Goal: Task Accomplishment & Management: Manage account settings

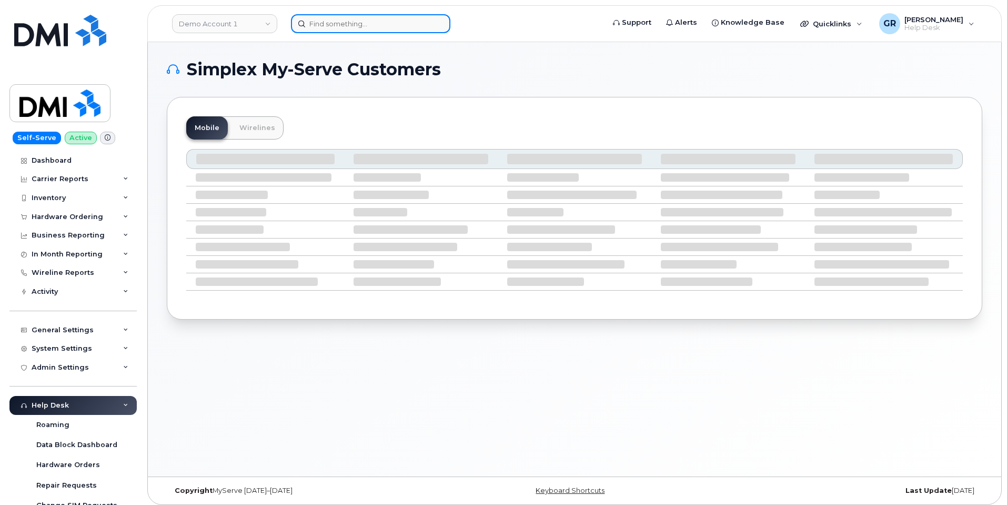
click at [335, 26] on input at bounding box center [370, 23] width 159 height 19
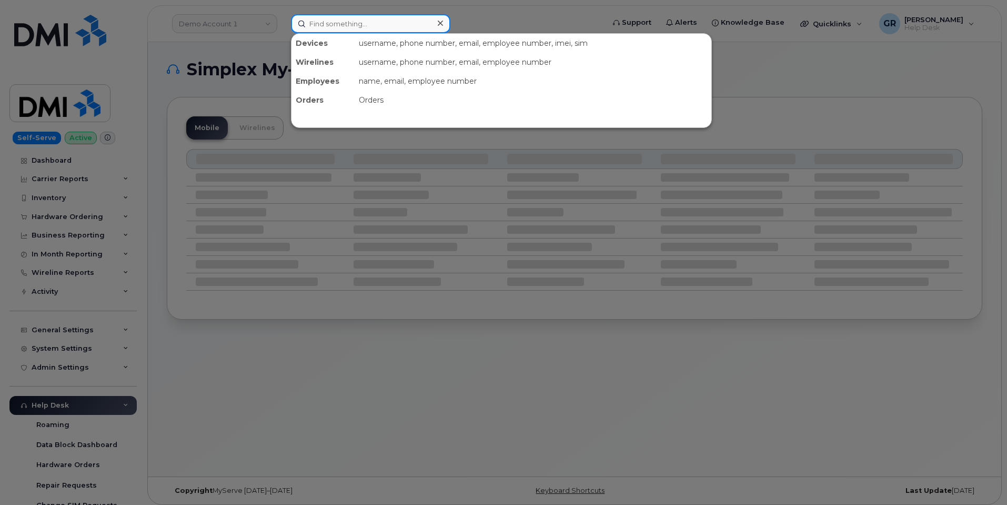
paste input "[PHONE_NUMBER]"
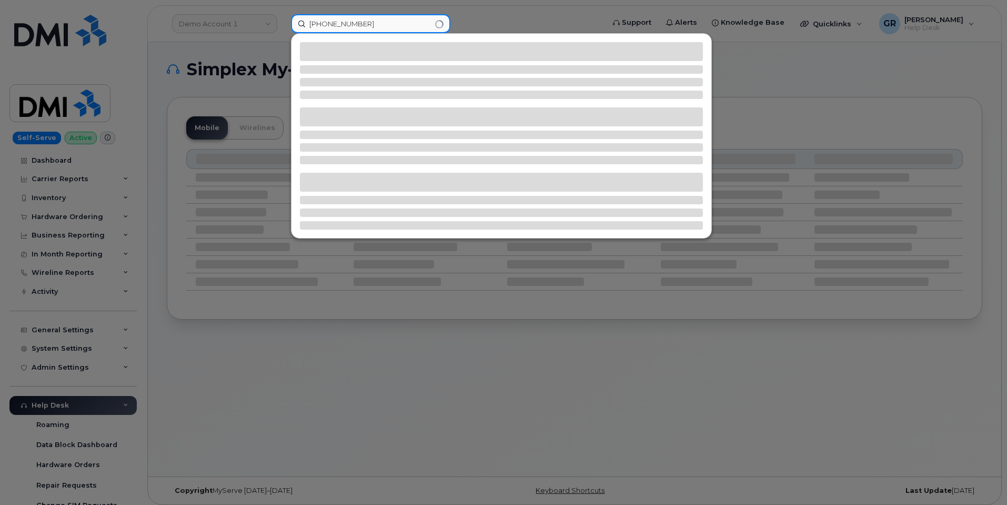
type input "[PHONE_NUMBER]"
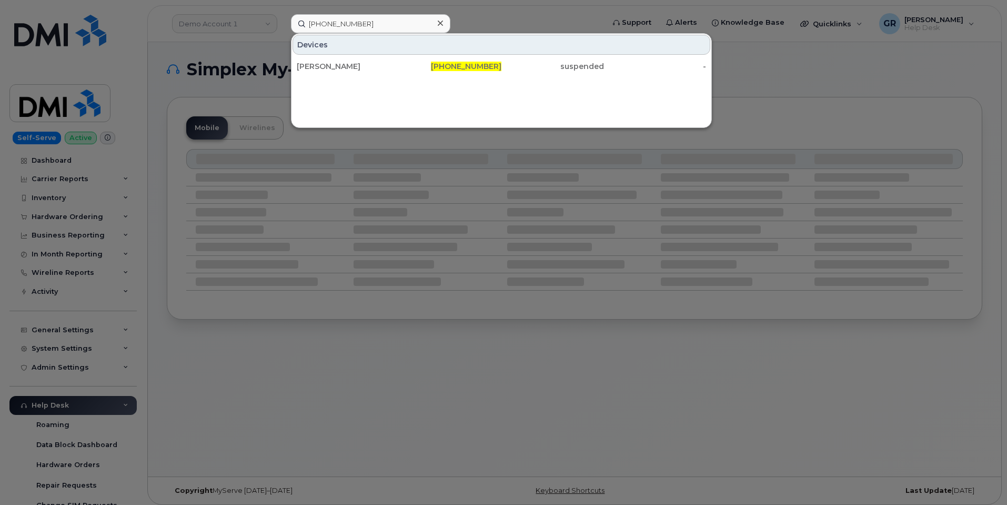
drag, startPoint x: 368, startPoint y: 71, endPoint x: 344, endPoint y: 45, distance: 35.8
click at [368, 71] on div "[PERSON_NAME]" at bounding box center [348, 66] width 103 height 11
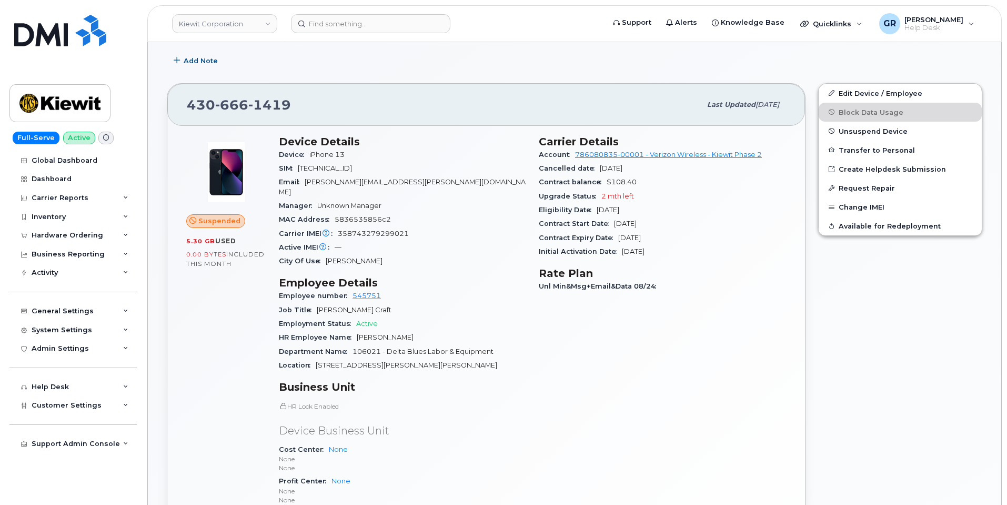
scroll to position [211, 0]
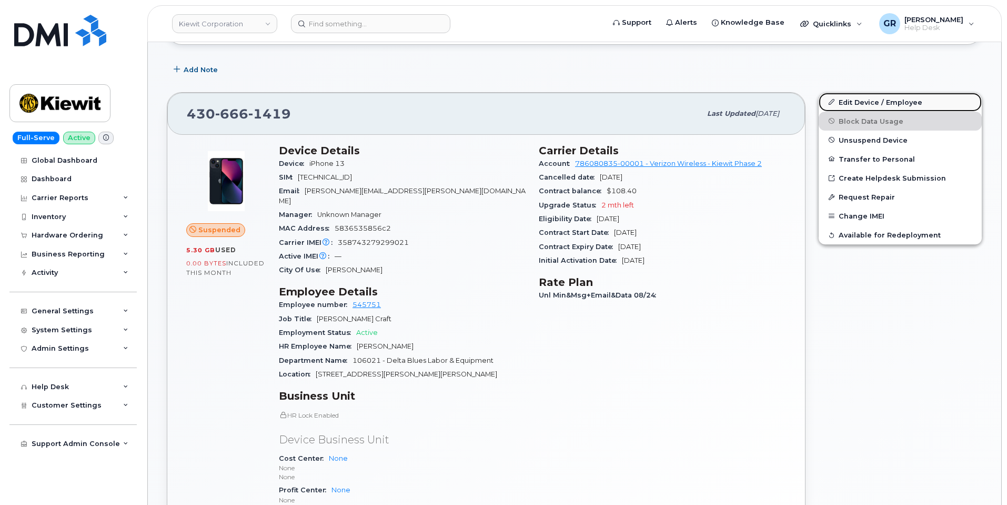
click at [872, 103] on link "Edit Device / Employee" at bounding box center [900, 102] width 163 height 19
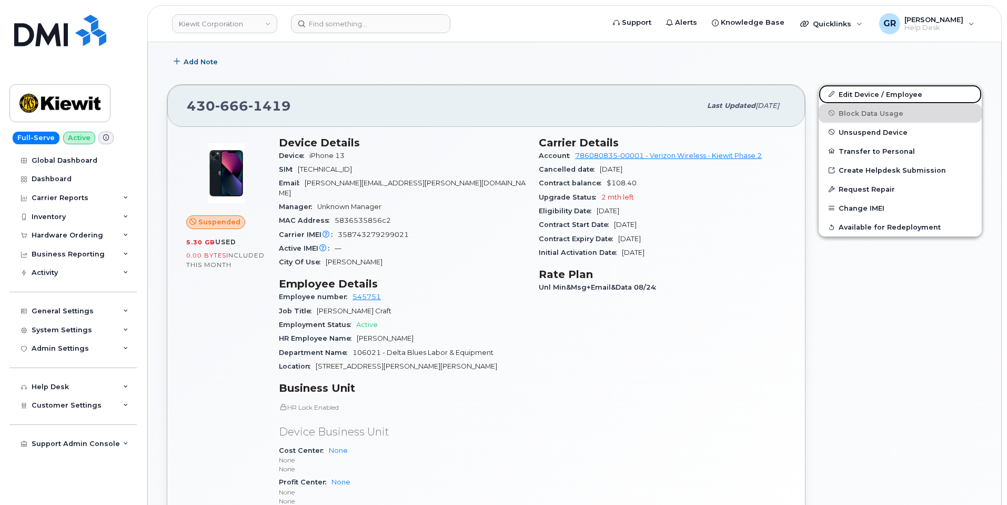
scroll to position [158, 0]
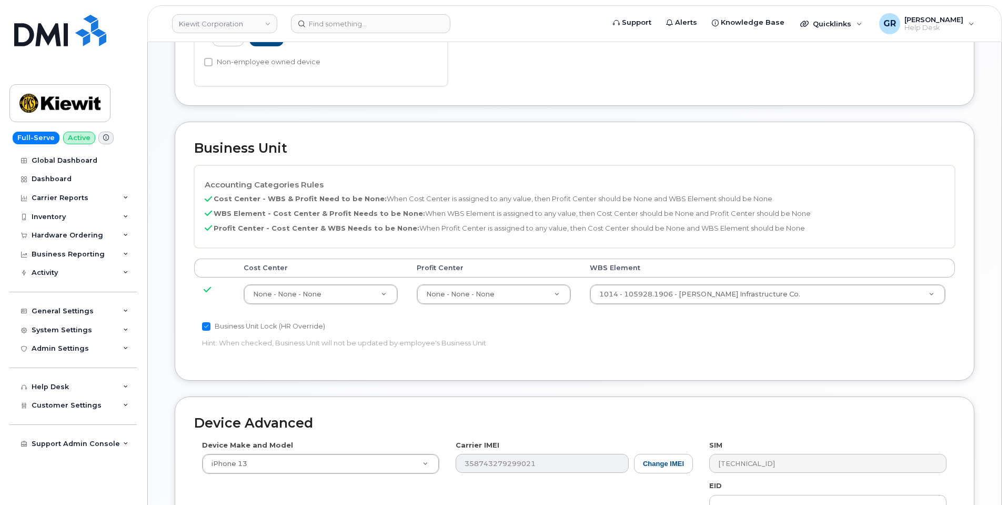
scroll to position [475, 0]
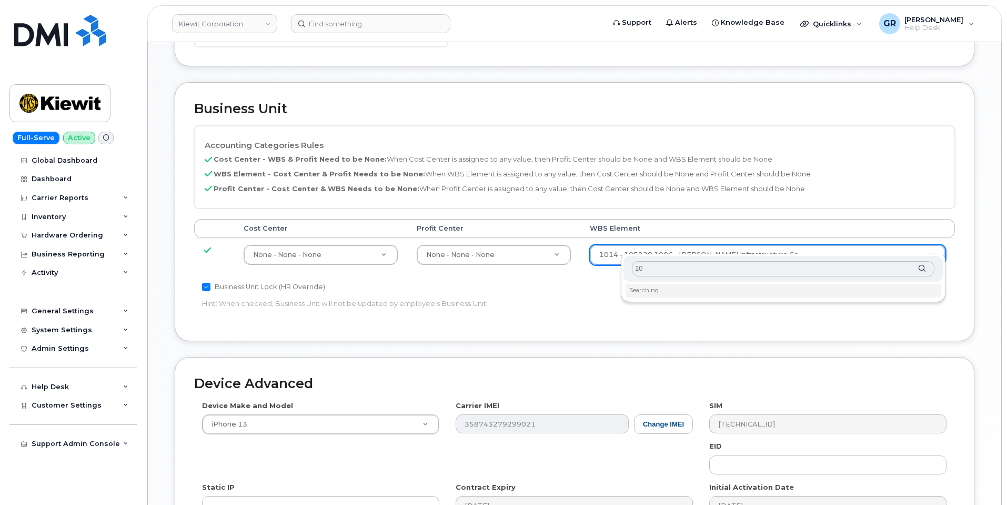
type input "1"
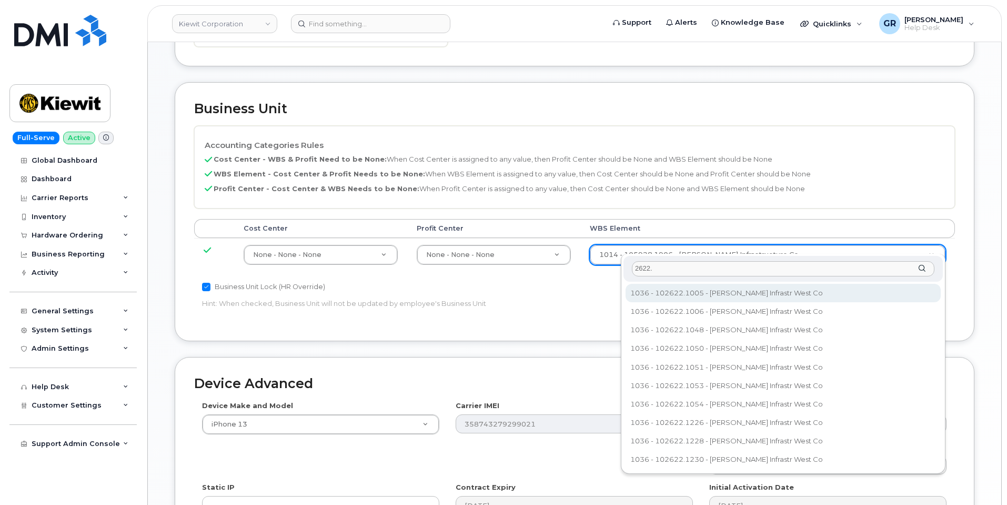
paste input "106004.2262"
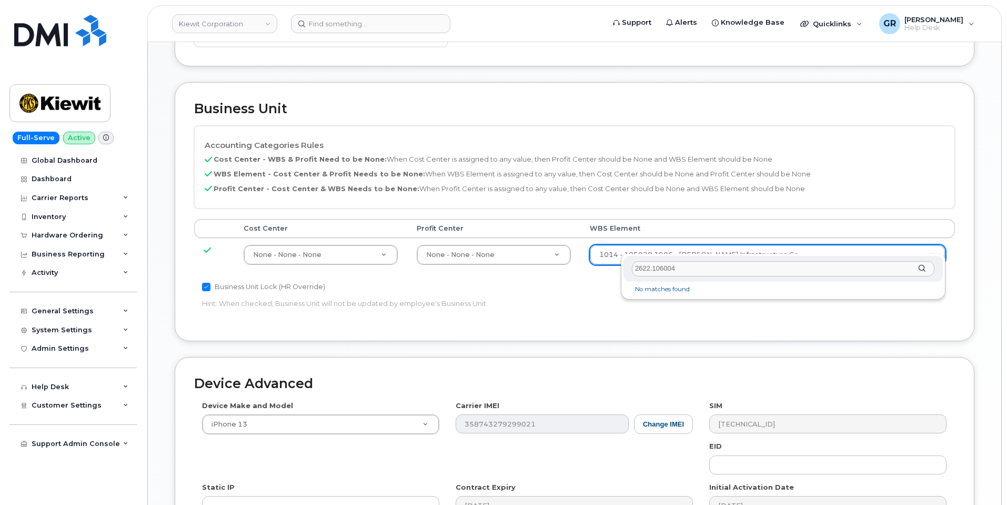
drag, startPoint x: 698, startPoint y: 269, endPoint x: 654, endPoint y: 269, distance: 44.2
click at [654, 269] on input "2622.106004" at bounding box center [783, 268] width 303 height 15
paste input "106004"
type input "106004.2622"
paste input "106004.2622"
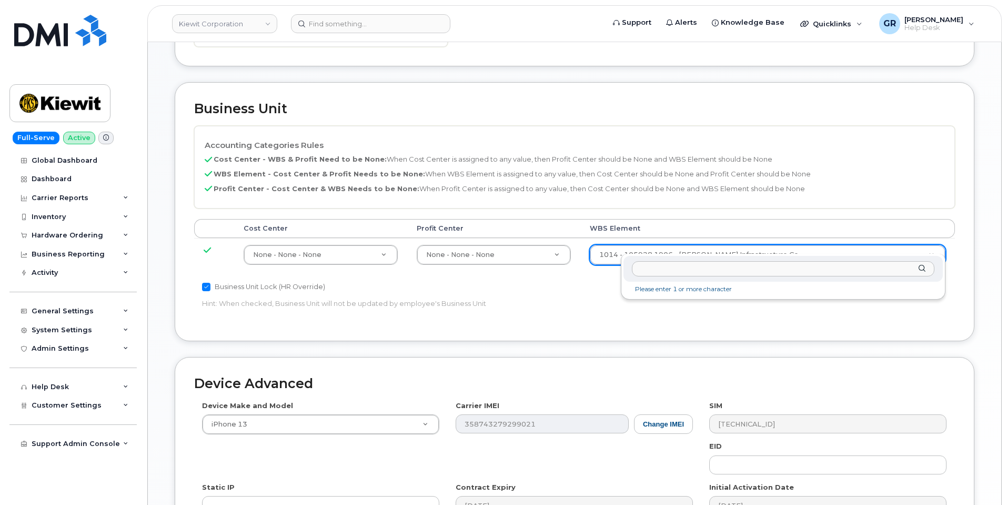
type input "106004.2622"
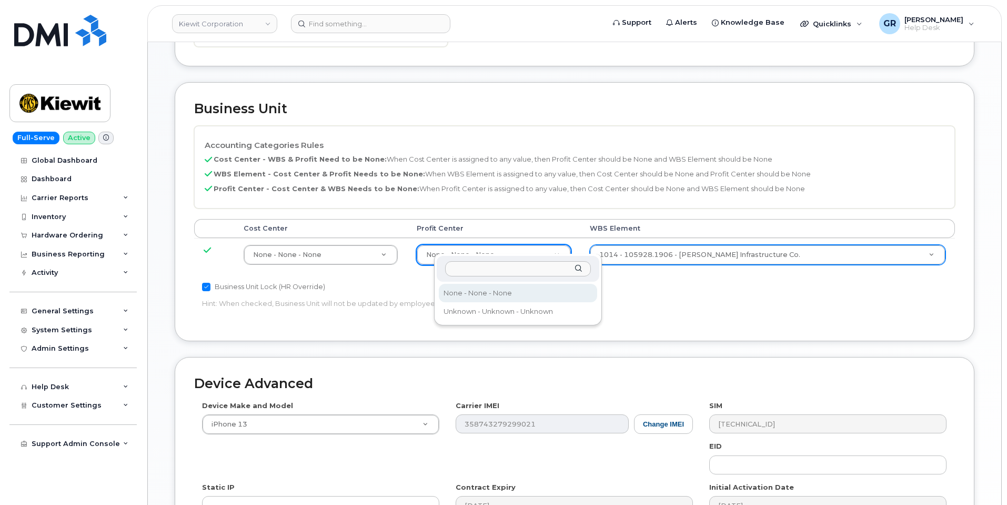
type input "106004.2622"
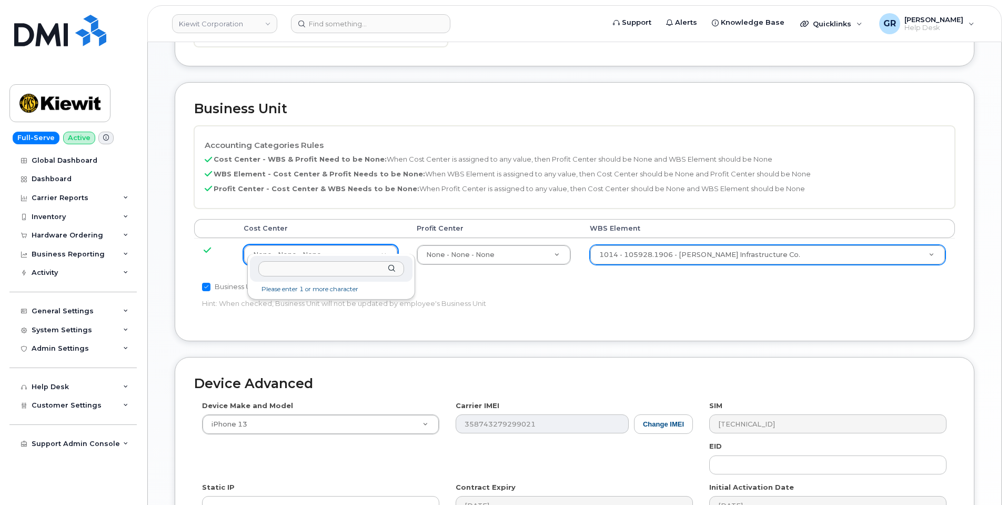
type input "106004.2622"
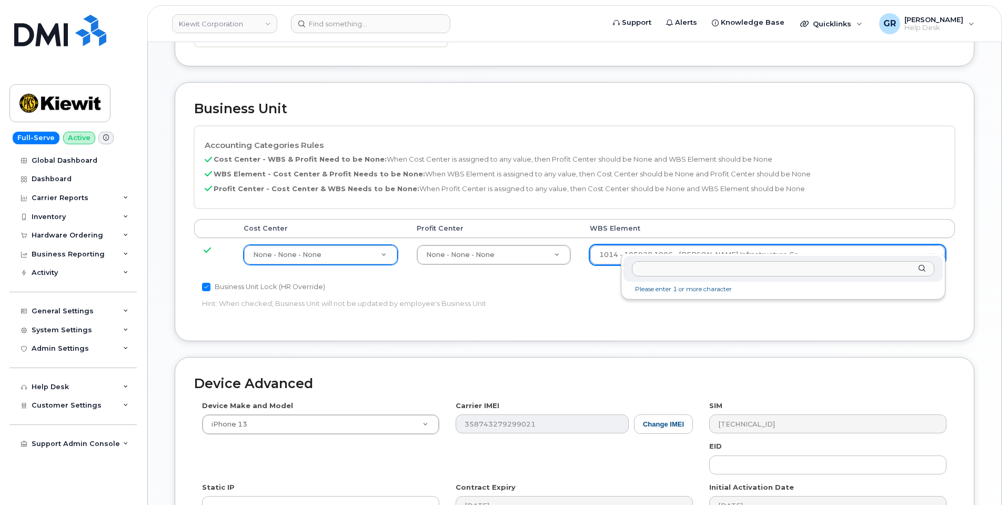
click at [713, 277] on div at bounding box center [783, 269] width 319 height 26
paste input "106004.2622"
drag, startPoint x: 688, startPoint y: 265, endPoint x: 589, endPoint y: 266, distance: 99.0
click at [589, 266] on body "Kiewit Corporation Support Alerts Knowledge Base Quicklinks Suspend / Cancel De…" at bounding box center [503, 98] width 1007 height 1146
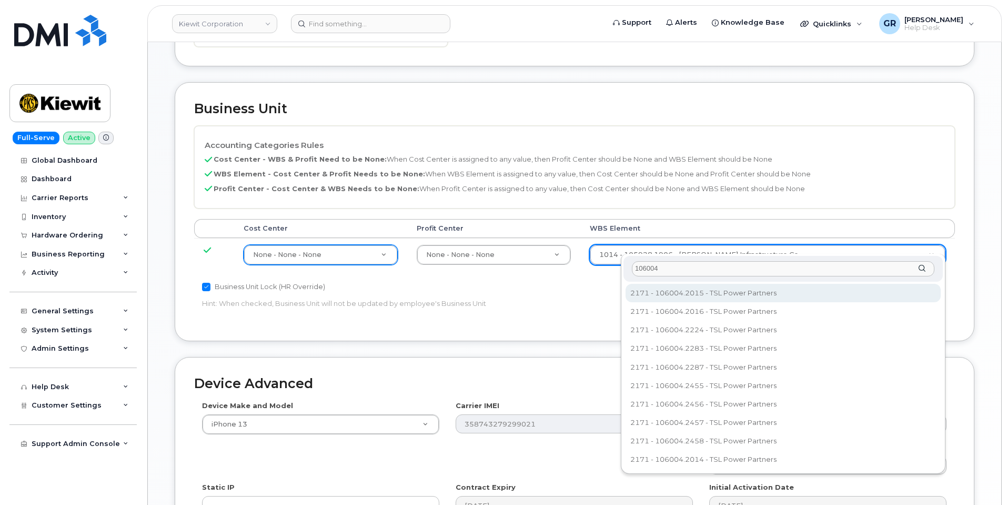
type input "106004"
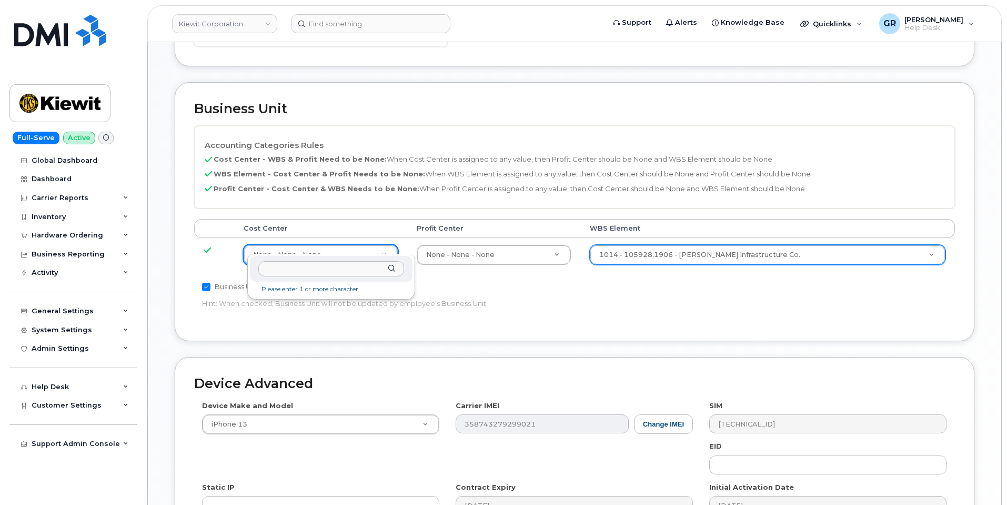
type input "106004"
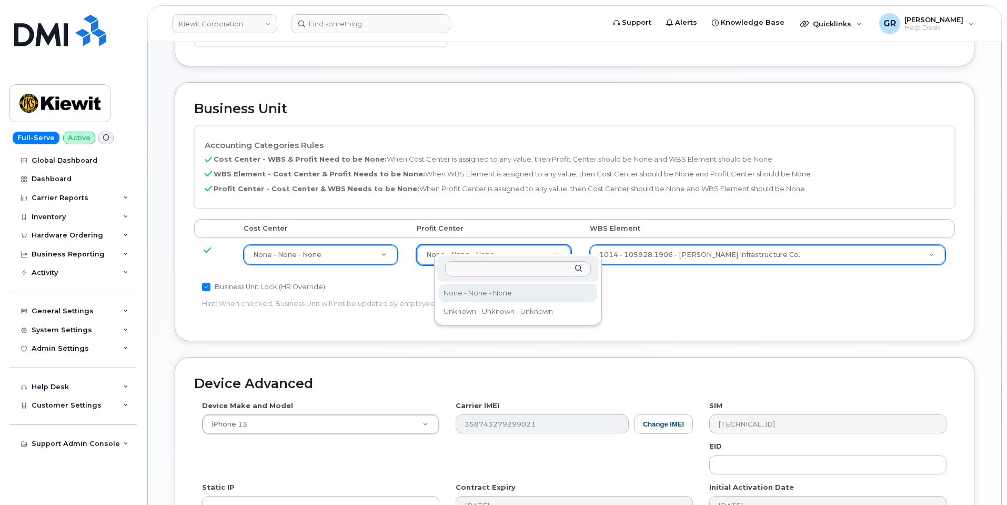
type input "106004"
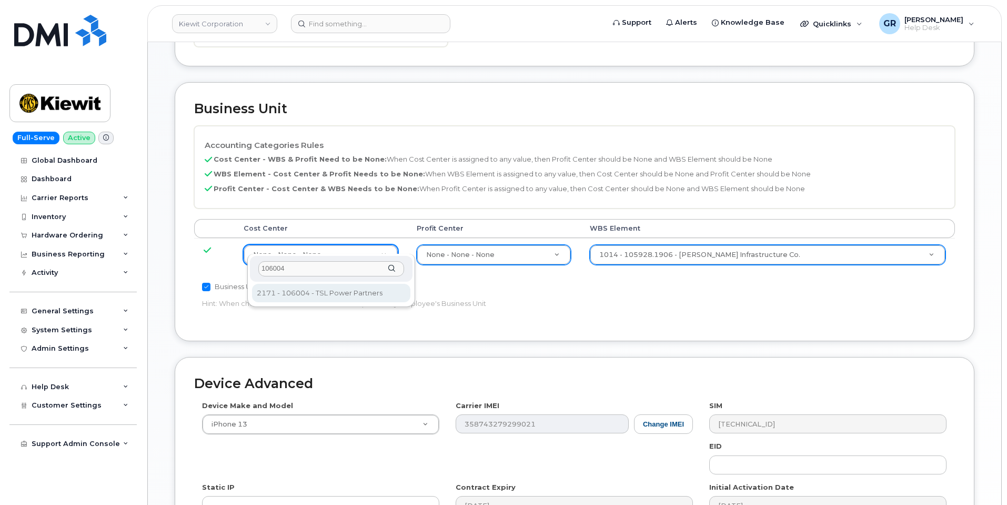
type input "106004"
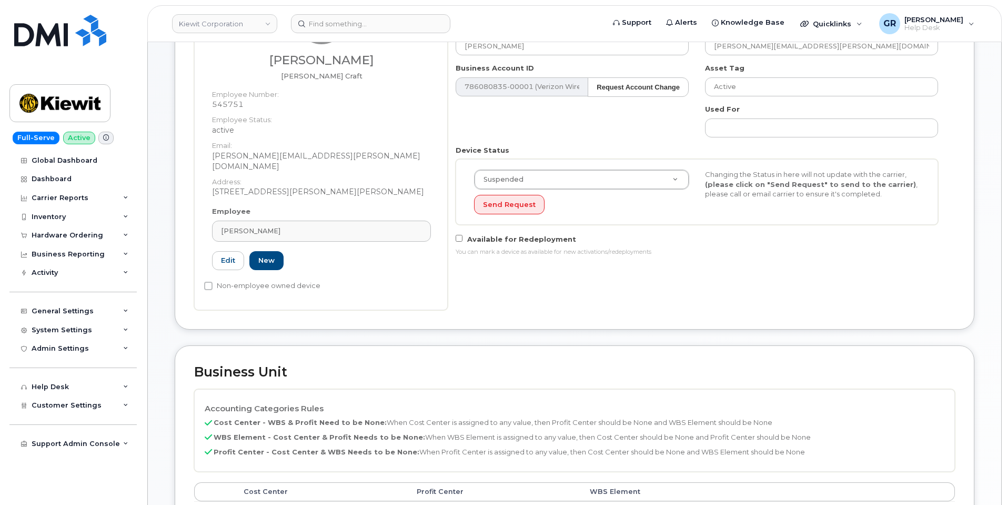
scroll to position [0, 0]
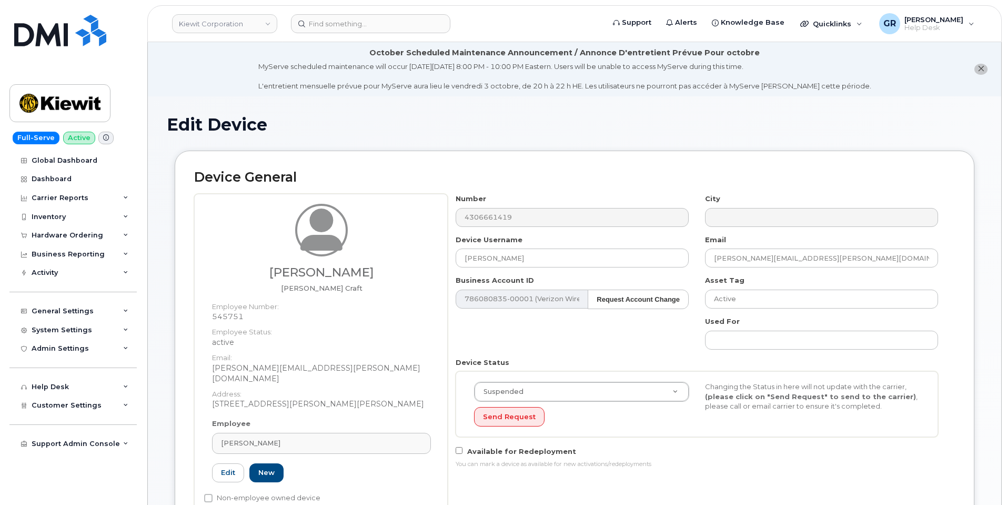
drag, startPoint x: 285, startPoint y: 263, endPoint x: 399, endPoint y: 265, distance: 114.2
click at [399, 265] on div "Jairo Sanchez Martinez Foreman Craft" at bounding box center [321, 248] width 219 height 88
copy h3 "Jairo Sanchez Martinez"
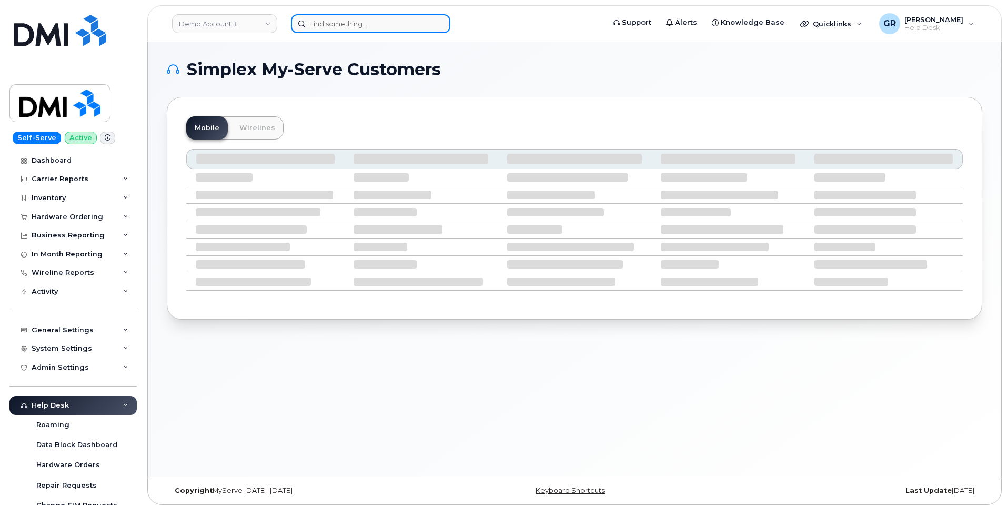
click at [347, 28] on input at bounding box center [370, 23] width 159 height 19
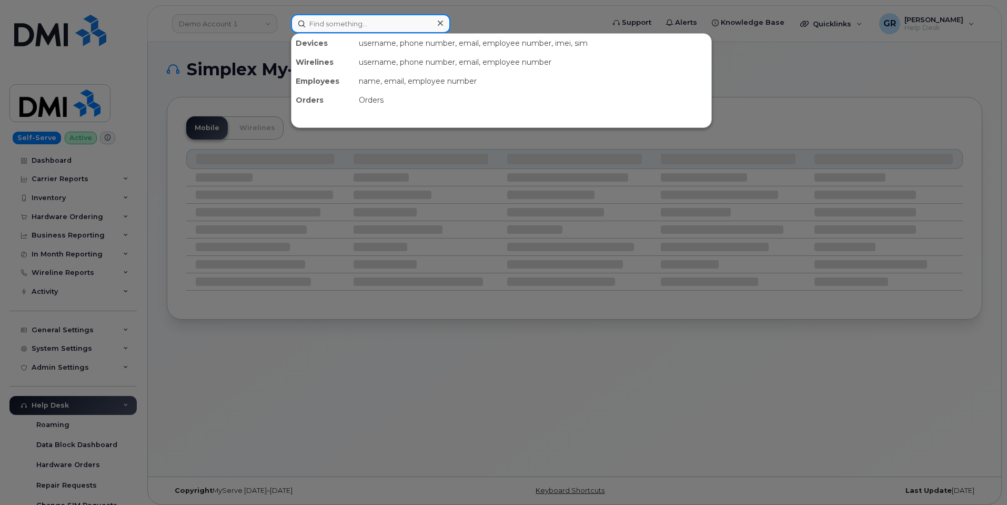
paste input "Jairo Sanchez Martinez"
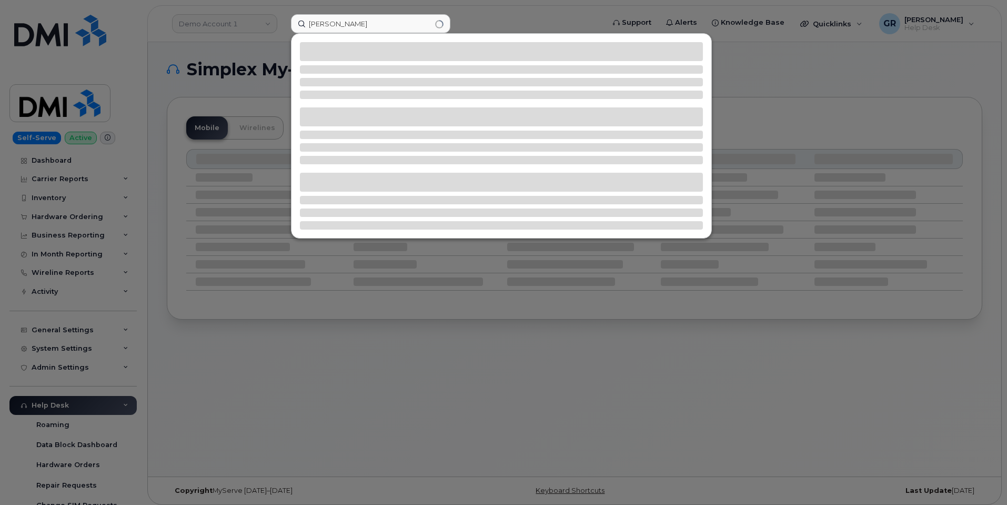
click at [131, 173] on div at bounding box center [503, 252] width 1007 height 505
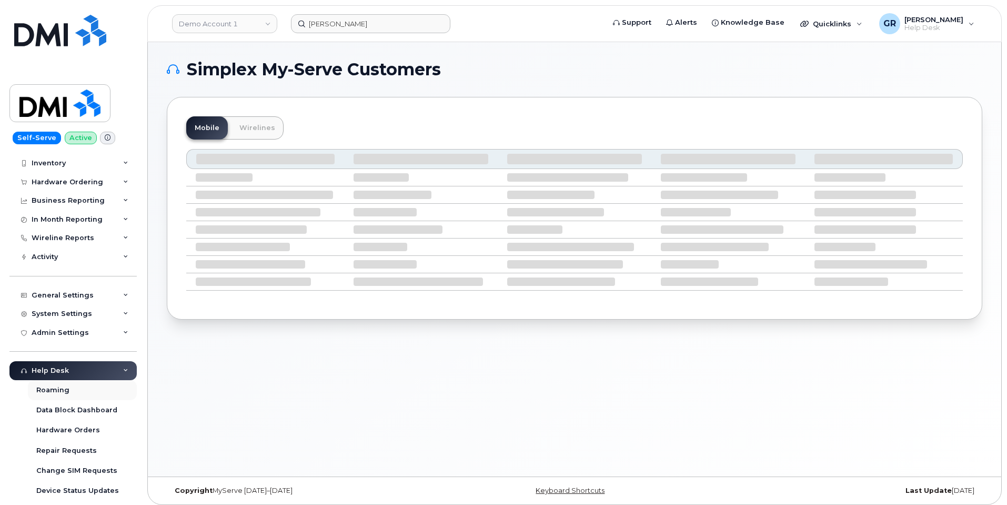
scroll to position [53, 0]
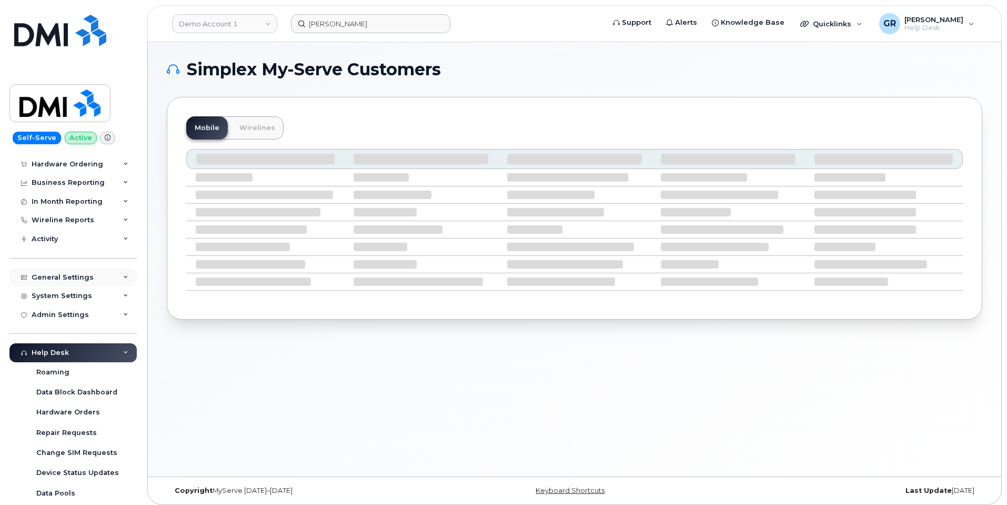
click at [88, 283] on div "General Settings" at bounding box center [72, 277] width 127 height 19
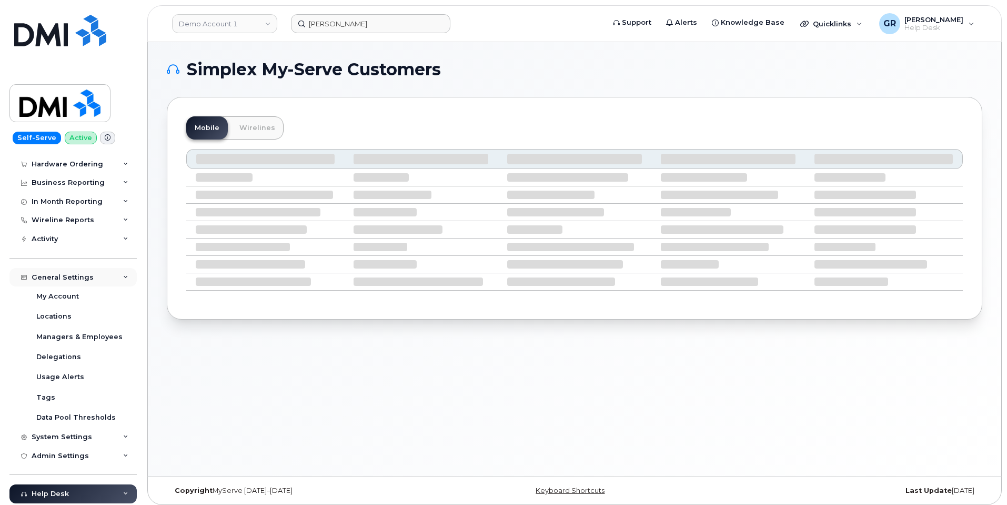
click at [90, 281] on div "General Settings" at bounding box center [72, 277] width 127 height 19
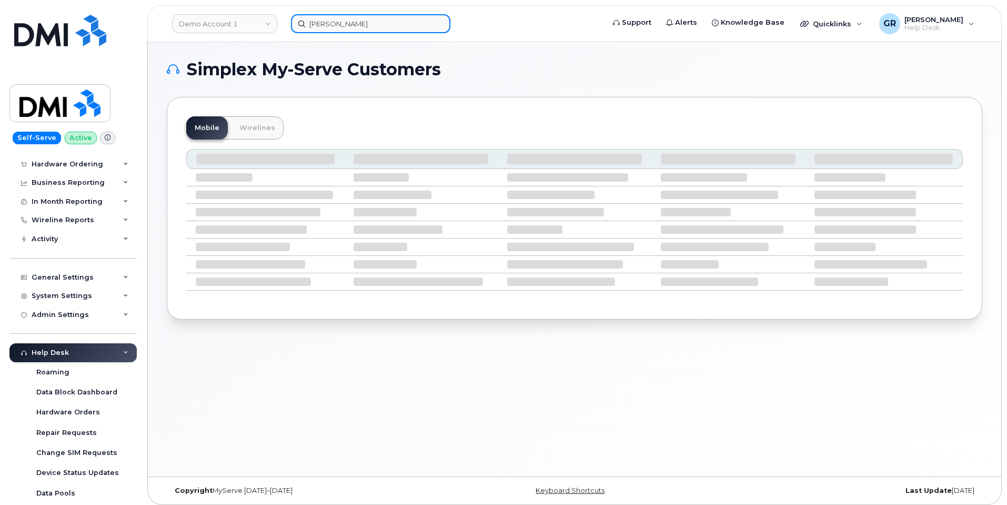
click at [337, 28] on input "[PERSON_NAME]" at bounding box center [370, 23] width 159 height 19
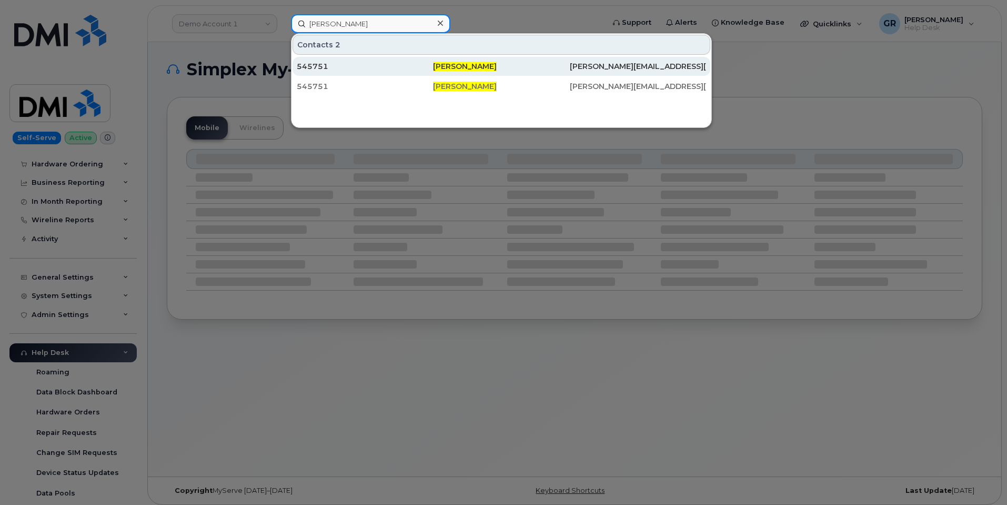
paste input "[PERSON_NAME]"
type input "Jairo SaJairo Sanchez Martineznchez Martinez"
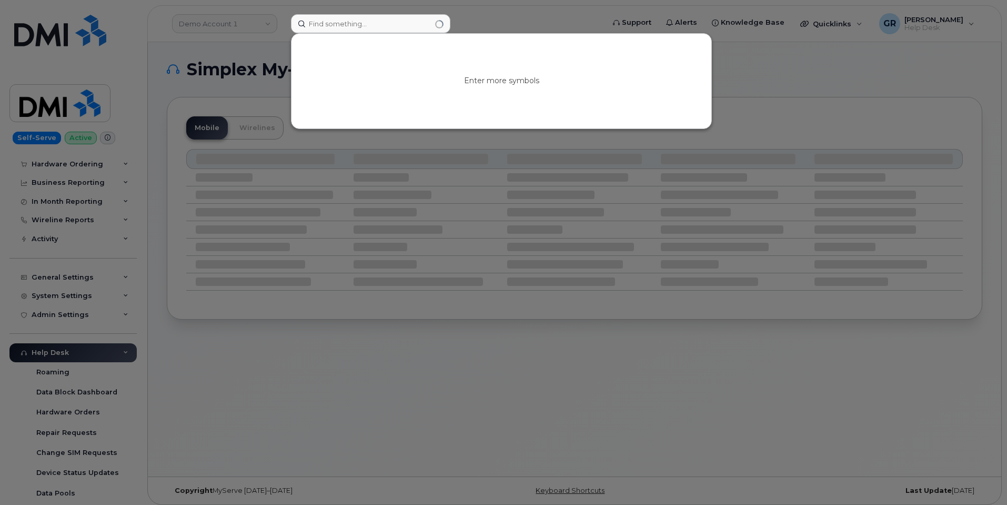
click at [230, 39] on div at bounding box center [503, 252] width 1007 height 505
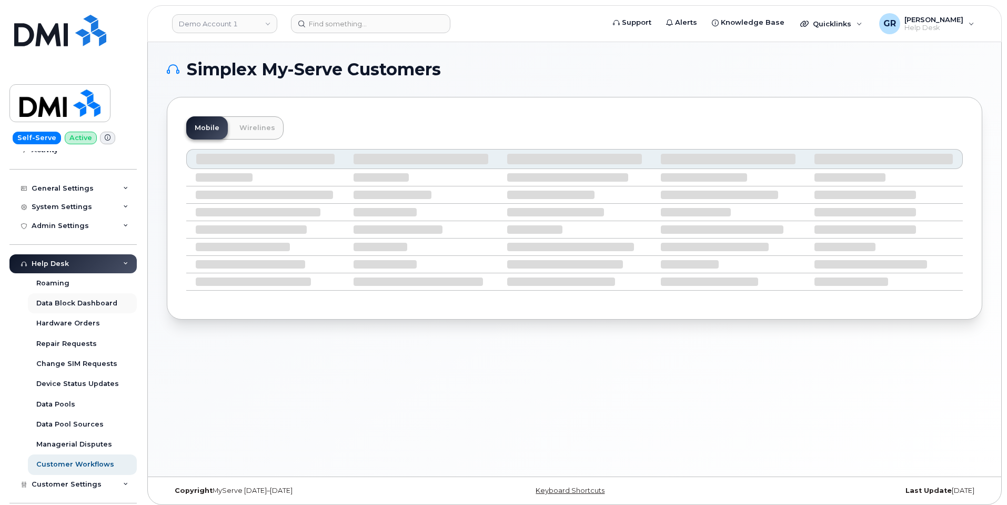
scroll to position [158, 0]
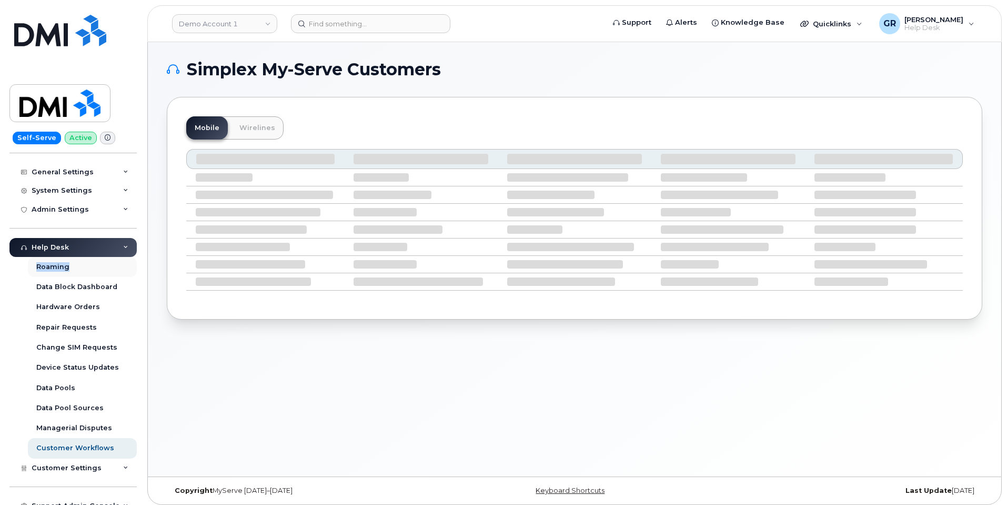
drag, startPoint x: 114, startPoint y: 253, endPoint x: 122, endPoint y: 274, distance: 22.5
click at [122, 274] on div "Help Desk Roaming Data Block Dashboard Hardware Orders Repair Requests Change S…" at bounding box center [74, 348] width 130 height 220
click at [121, 252] on div "Help Desk" at bounding box center [72, 247] width 127 height 19
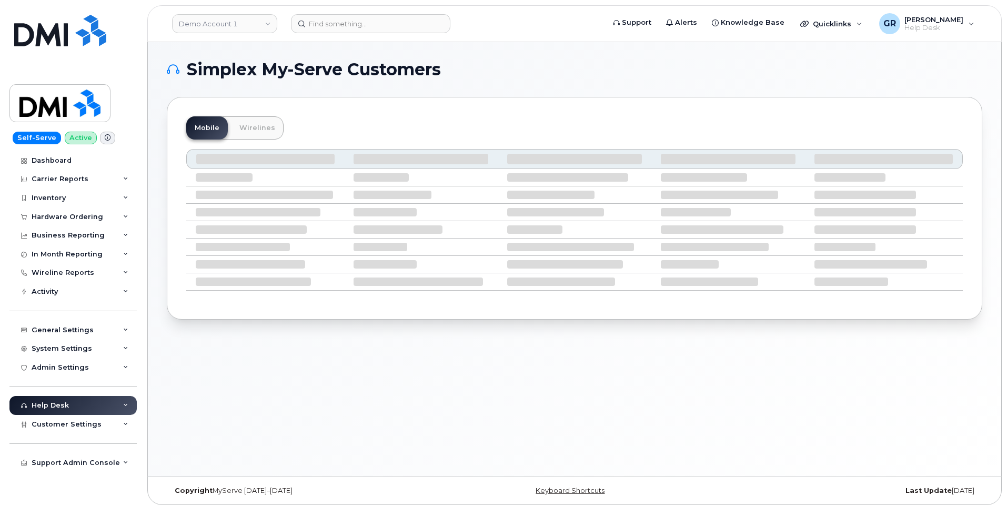
scroll to position [0, 0]
click at [119, 334] on div "General Settings" at bounding box center [72, 330] width 127 height 19
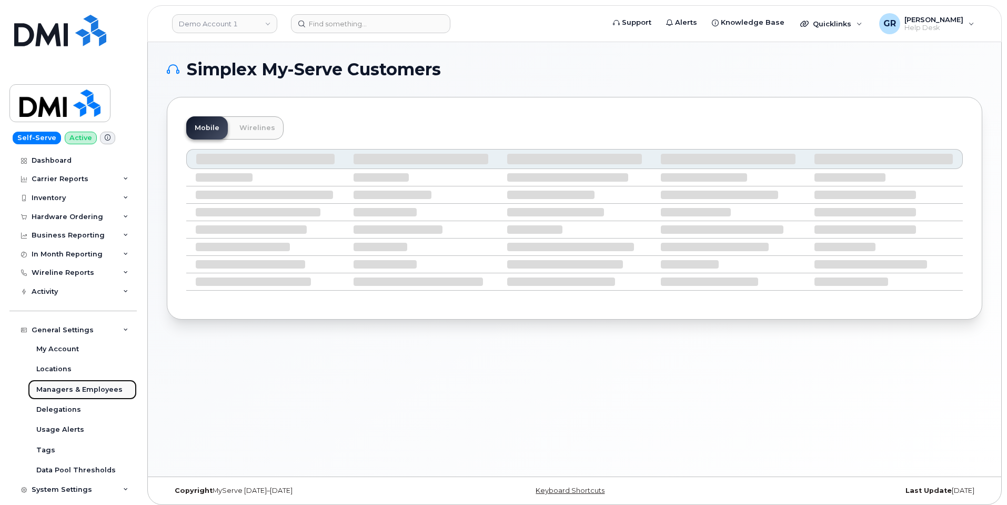
click at [103, 395] on link "Managers & Employees" at bounding box center [82, 389] width 109 height 20
click at [98, 387] on div "Managers & Employees" at bounding box center [79, 389] width 86 height 9
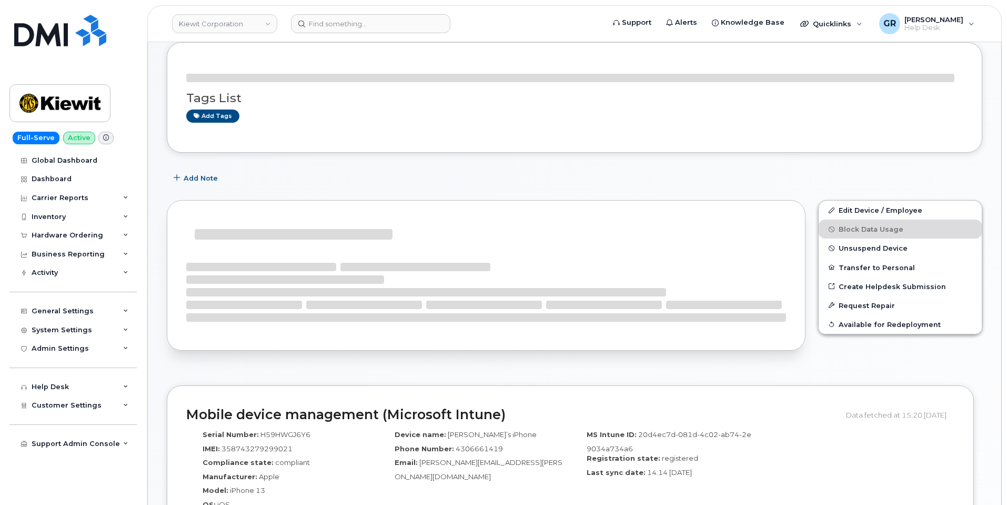
scroll to position [53, 0]
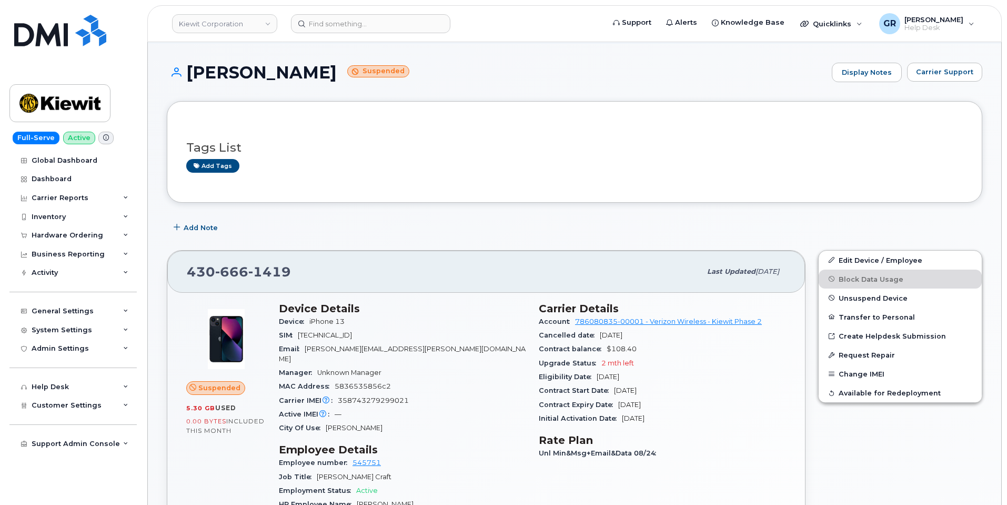
click at [484, 147] on h3 "Tags List" at bounding box center [574, 147] width 777 height 13
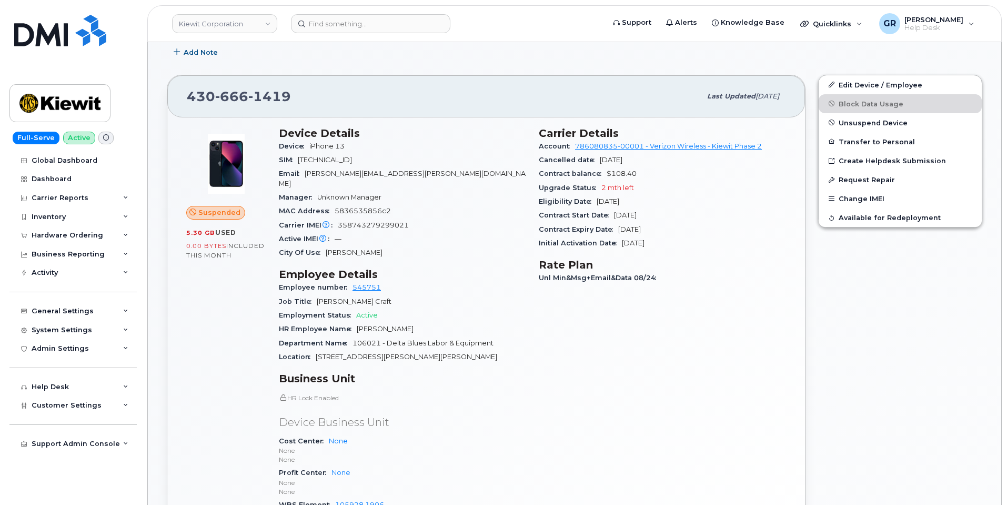
scroll to position [211, 0]
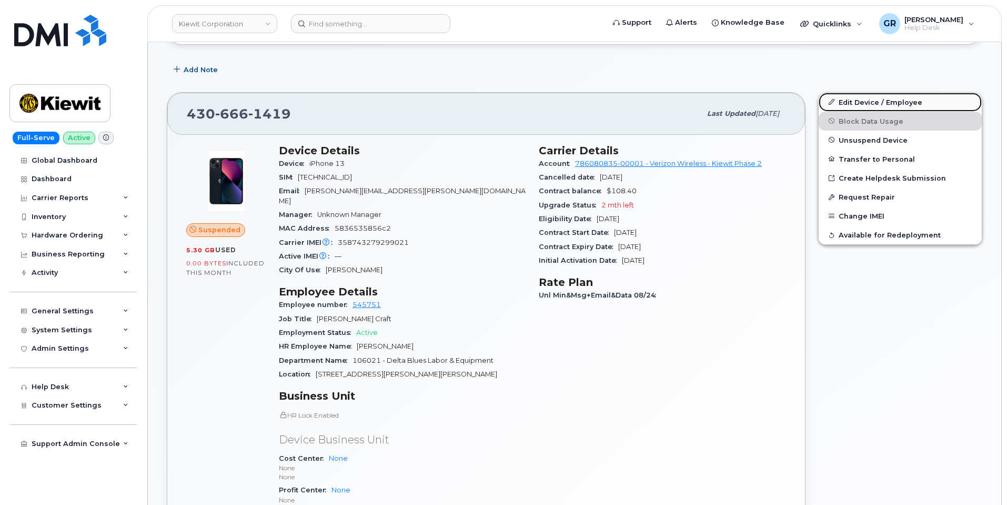
click at [868, 105] on link "Edit Device / Employee" at bounding box center [900, 102] width 163 height 19
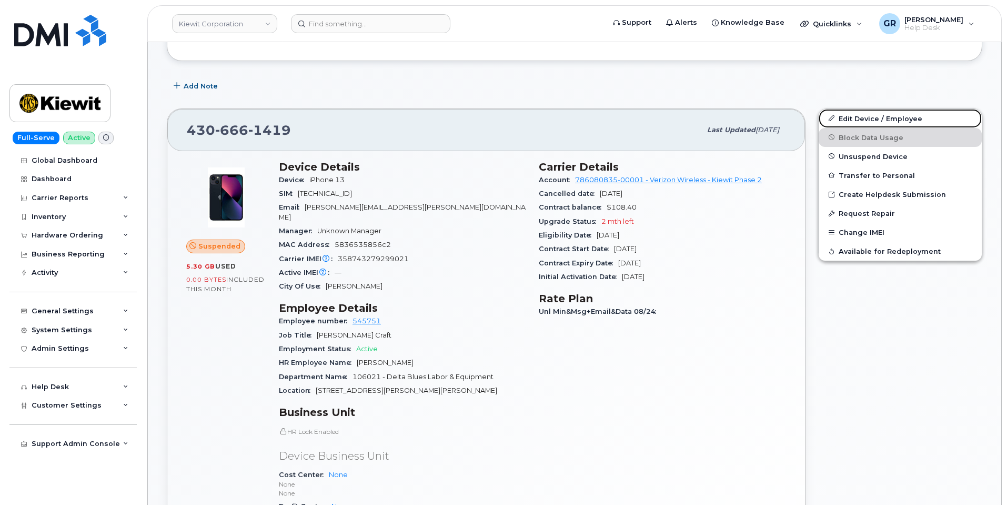
scroll to position [0, 0]
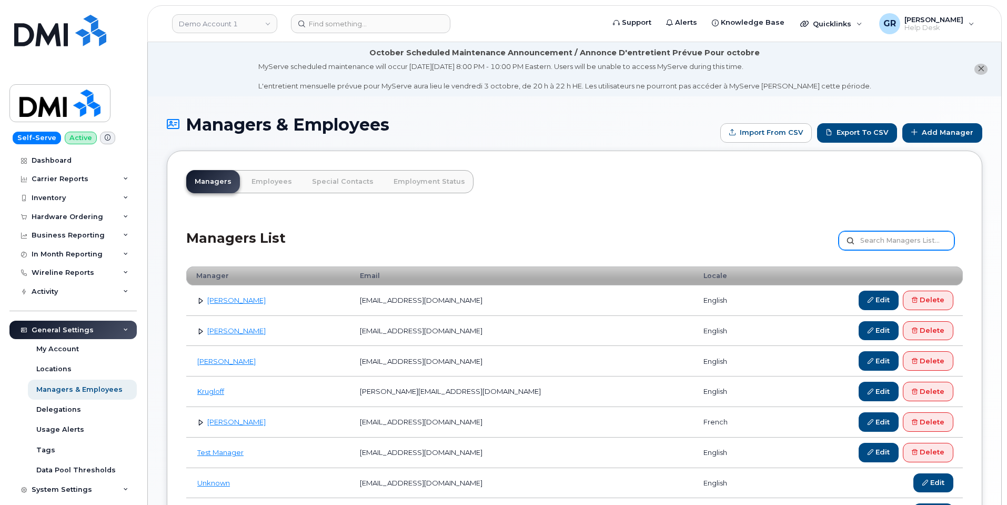
click at [888, 244] on input "text" at bounding box center [897, 240] width 116 height 19
paste input "[PERSON_NAME]"
type input "[PERSON_NAME]"
click at [281, 182] on link "Employees" at bounding box center [271, 181] width 57 height 23
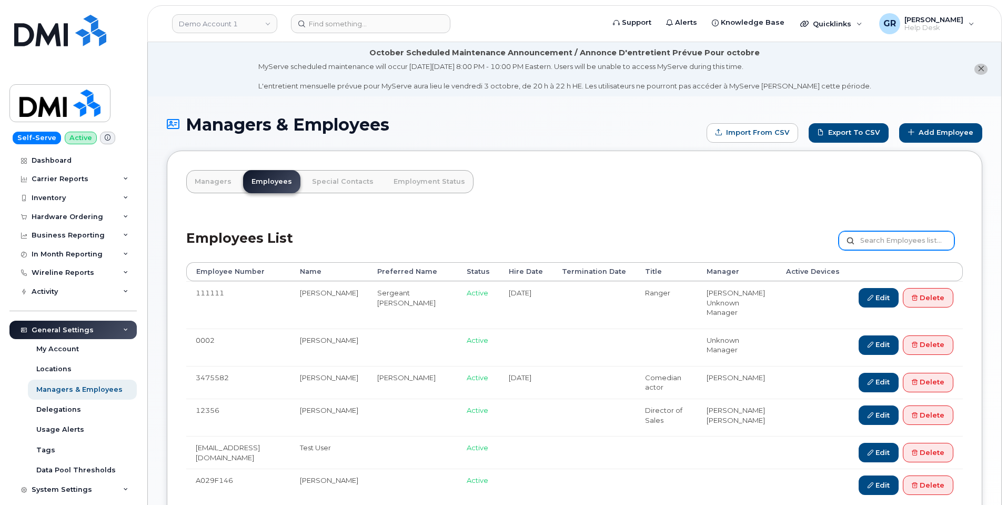
click at [898, 238] on input "text" at bounding box center [897, 240] width 116 height 19
paste input "[PERSON_NAME]"
type input "[PERSON_NAME]"
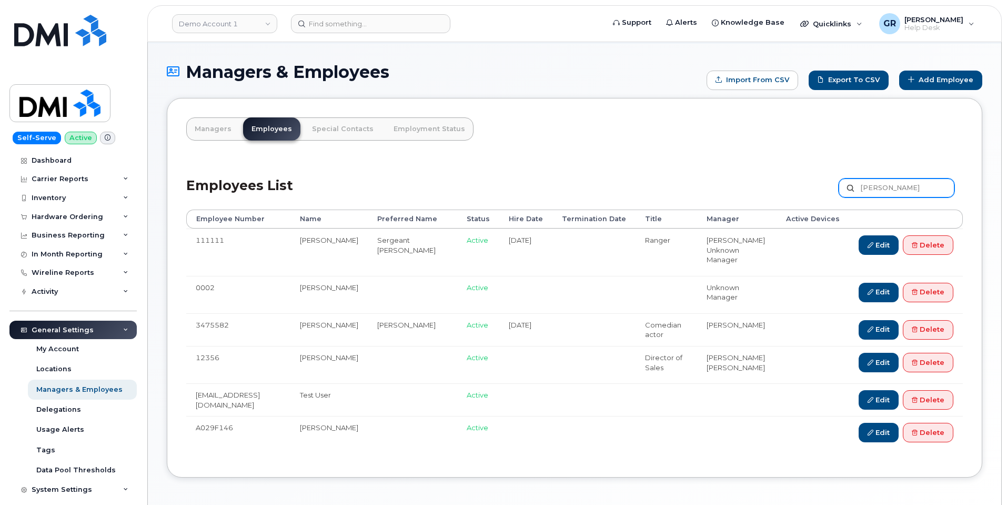
scroll to position [103, 0]
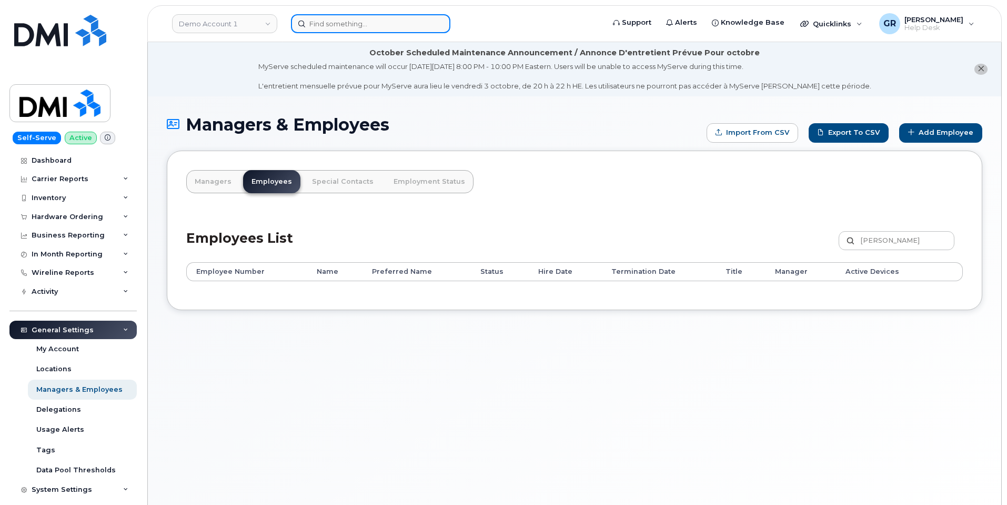
click at [353, 22] on input at bounding box center [370, 23] width 159 height 19
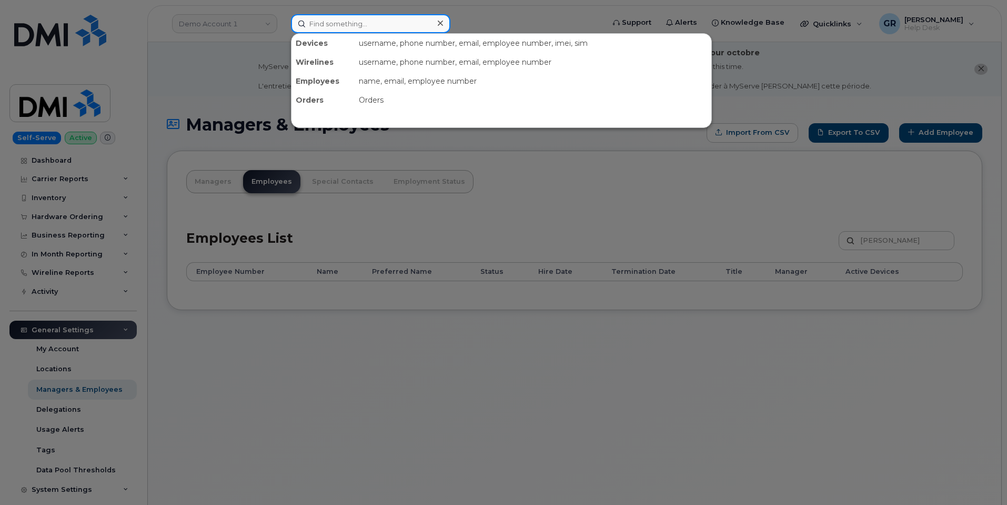
paste input "106004.2262"
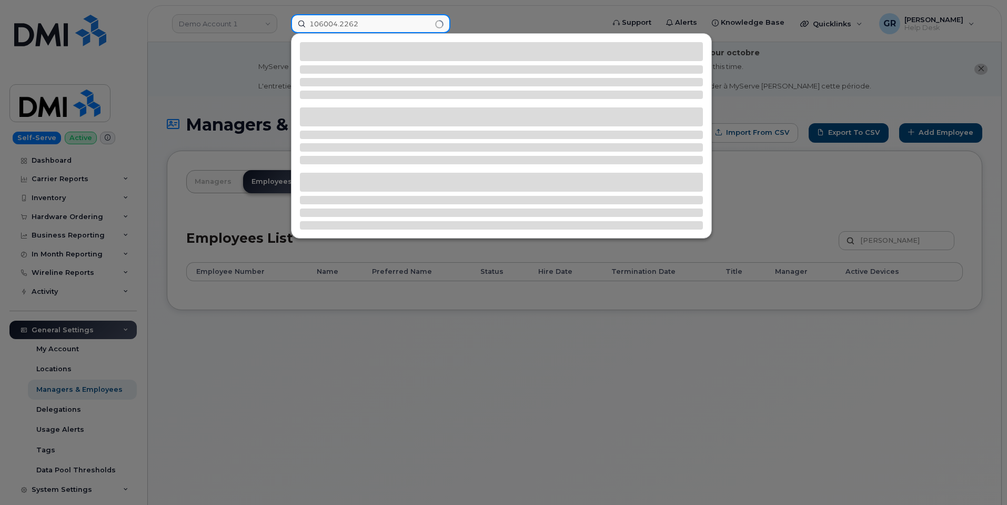
type input "106004.2262"
drag, startPoint x: 146, startPoint y: 348, endPoint x: 142, endPoint y: 342, distance: 7.3
click at [145, 348] on div at bounding box center [503, 252] width 1007 height 505
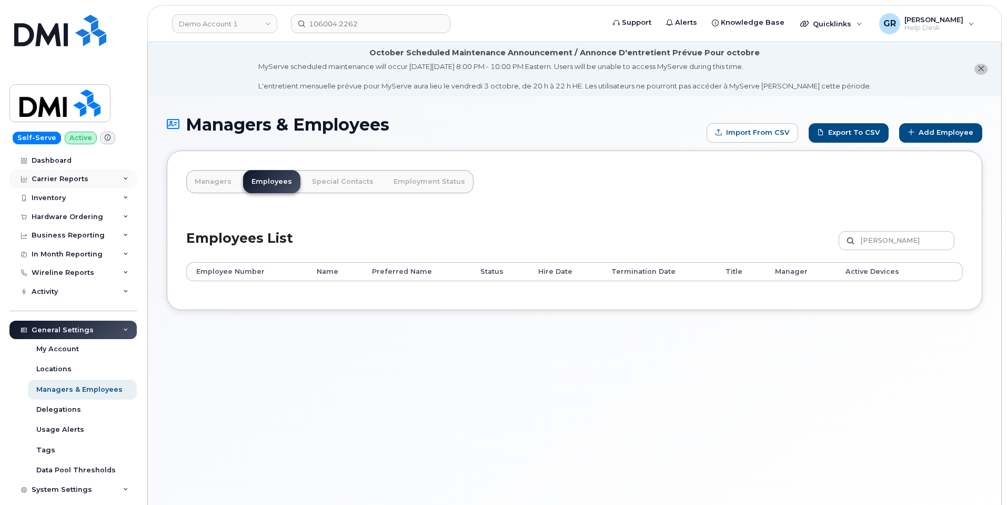
click at [99, 174] on div "Carrier Reports" at bounding box center [72, 178] width 127 height 19
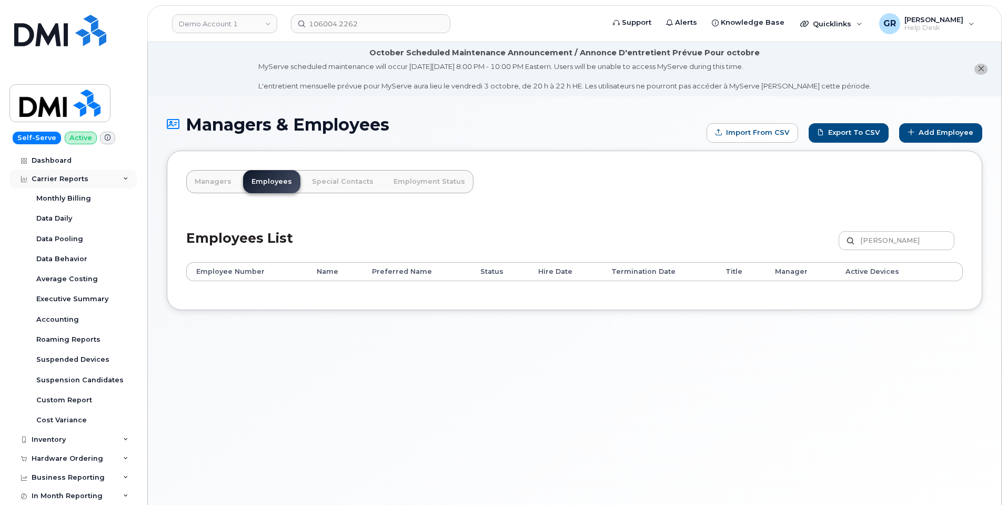
click at [104, 177] on div "Carrier Reports" at bounding box center [72, 178] width 127 height 19
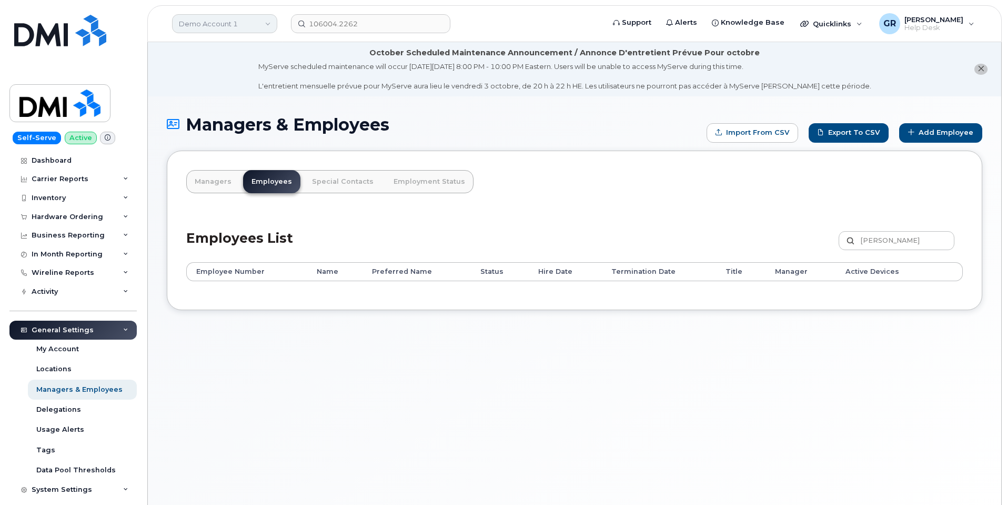
click at [248, 21] on link "Demo Account 1" at bounding box center [224, 23] width 105 height 19
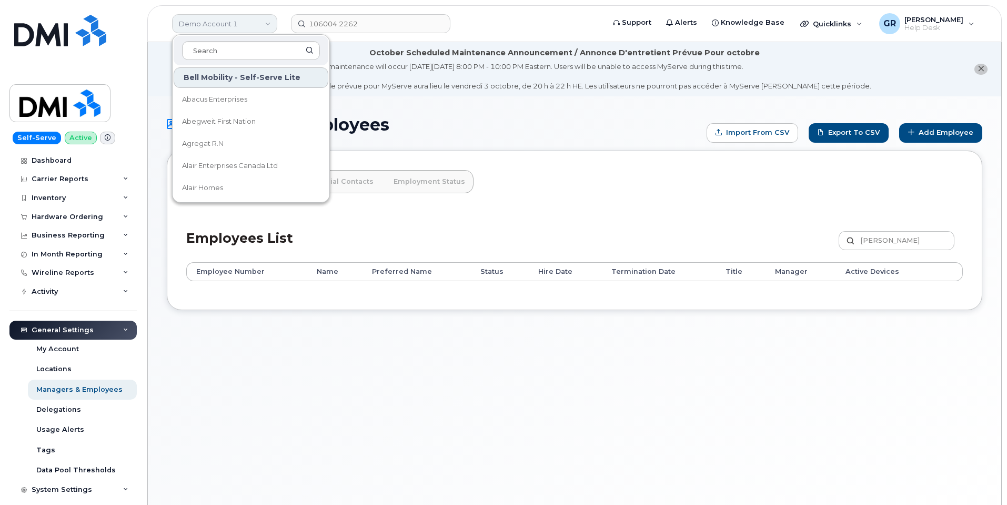
click at [251, 22] on link "Demo Account 1" at bounding box center [224, 23] width 105 height 19
click at [268, 21] on link "Demo Account 1" at bounding box center [224, 23] width 105 height 19
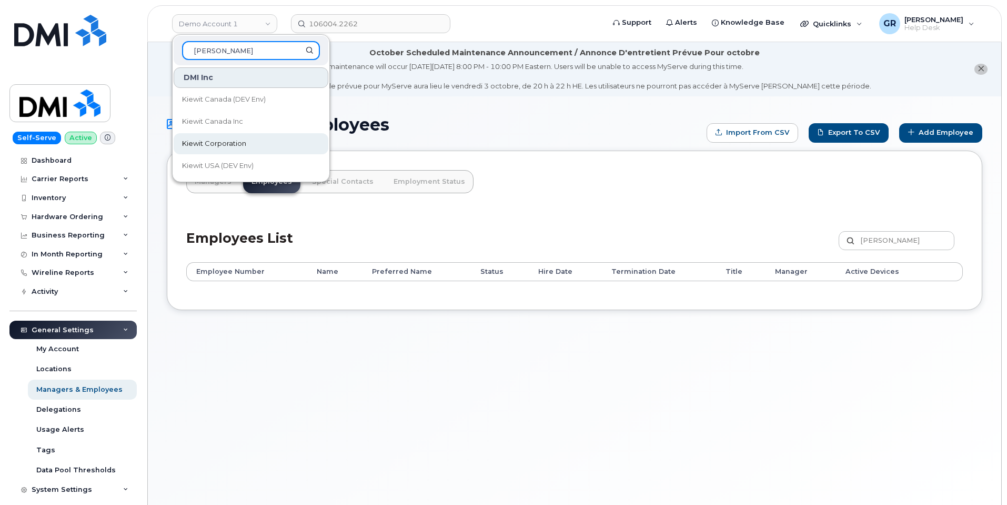
type input "kiewit"
click at [240, 145] on span "Kiewit Corporation" at bounding box center [214, 143] width 64 height 11
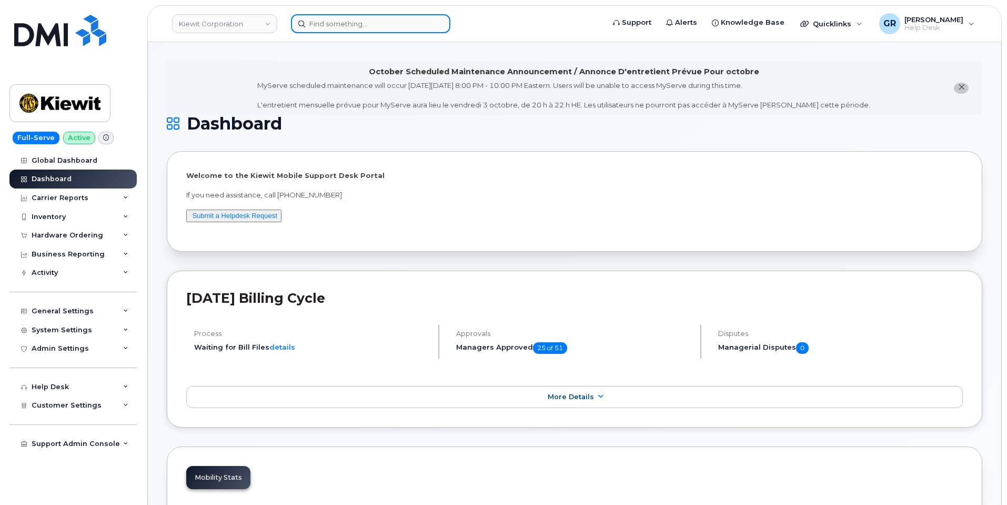
click at [332, 23] on input at bounding box center [370, 23] width 159 height 19
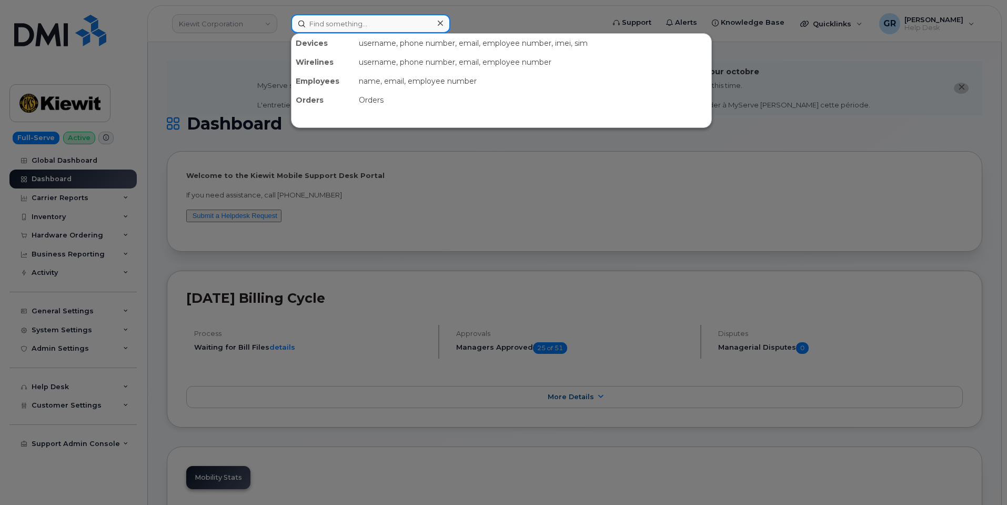
paste input "106004.2262"
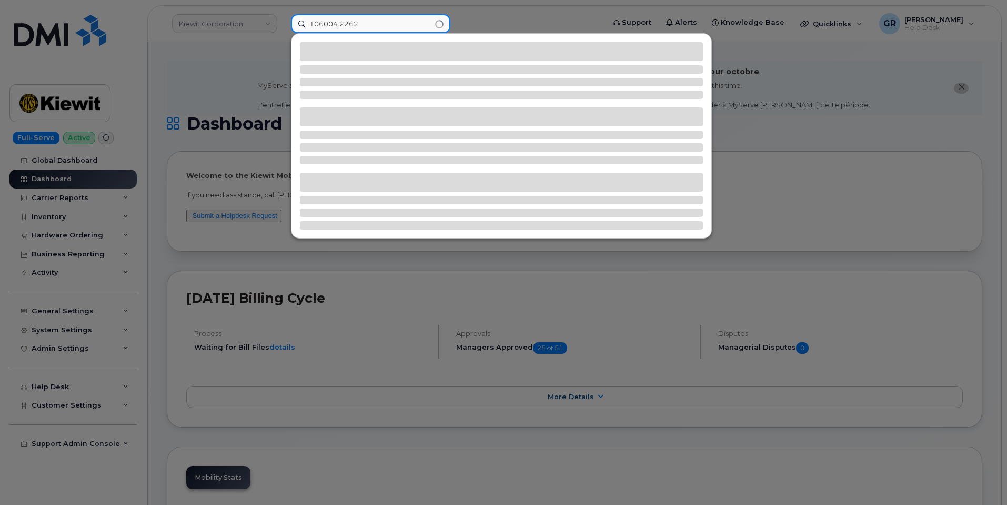
type input "106004.2262"
click at [219, 105] on div at bounding box center [503, 252] width 1007 height 505
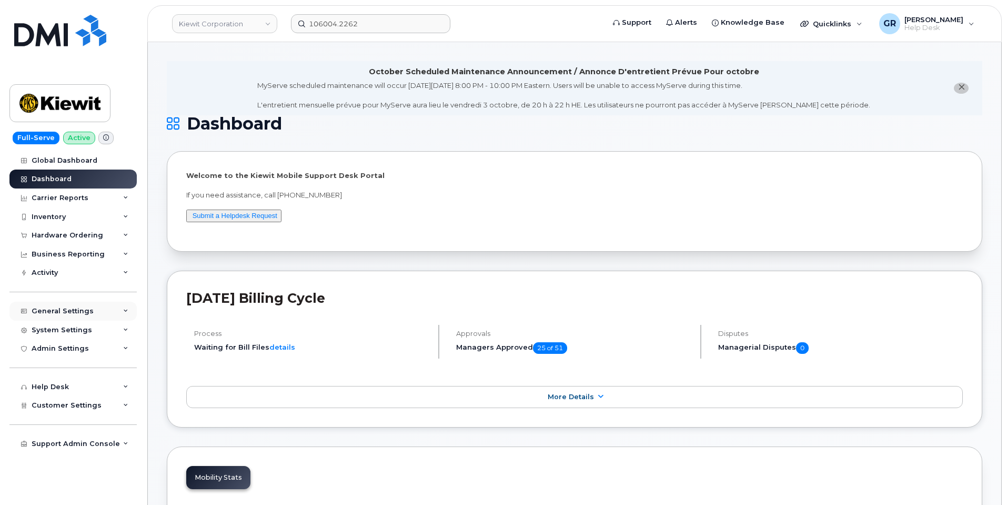
click at [91, 308] on div "General Settings" at bounding box center [72, 311] width 127 height 19
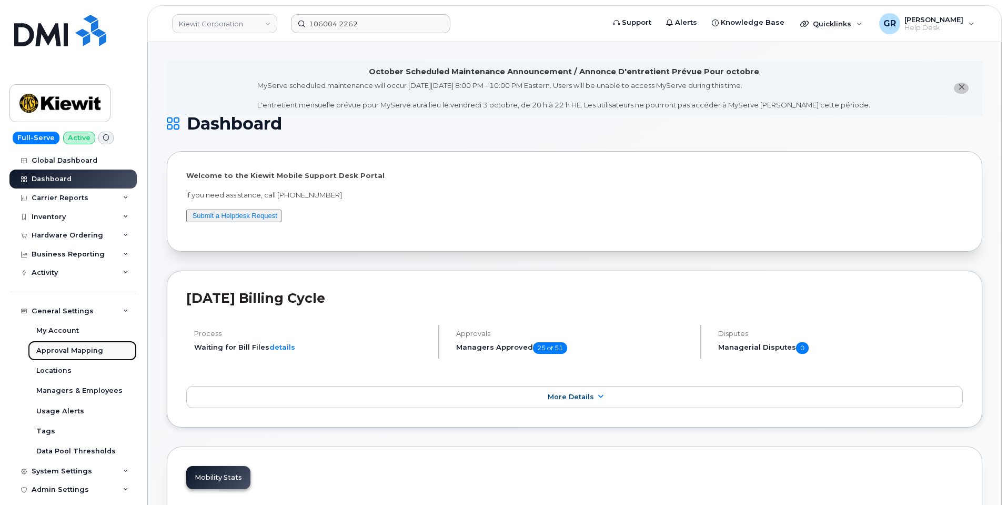
click at [87, 351] on div "Approval Mapping" at bounding box center [69, 350] width 67 height 9
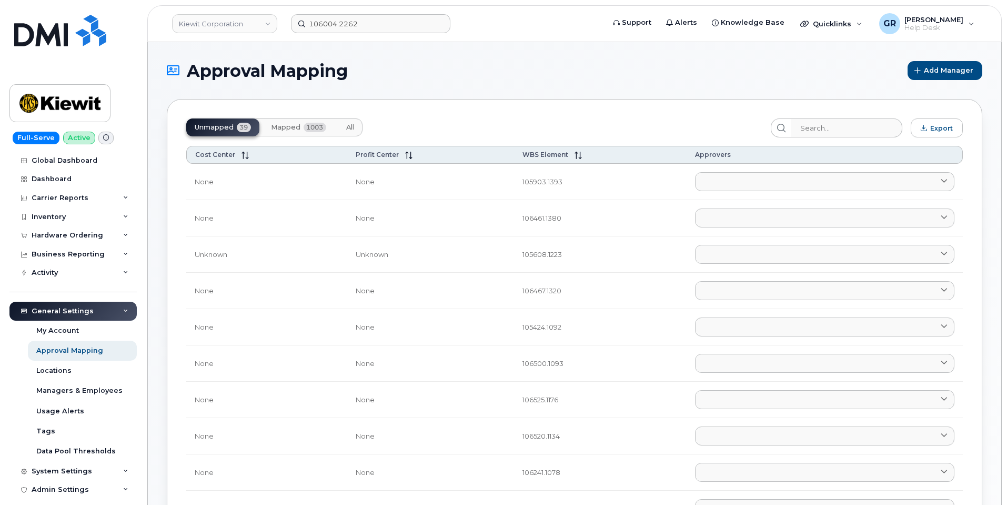
click at [273, 127] on span "Mapped" at bounding box center [285, 127] width 29 height 8
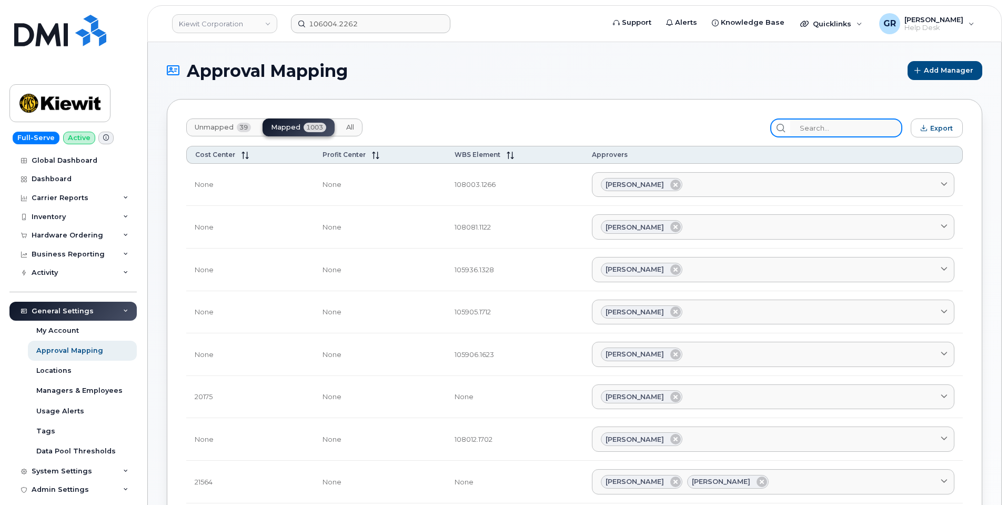
click at [831, 125] on input "search" at bounding box center [847, 127] width 112 height 19
paste input "106004.2262"
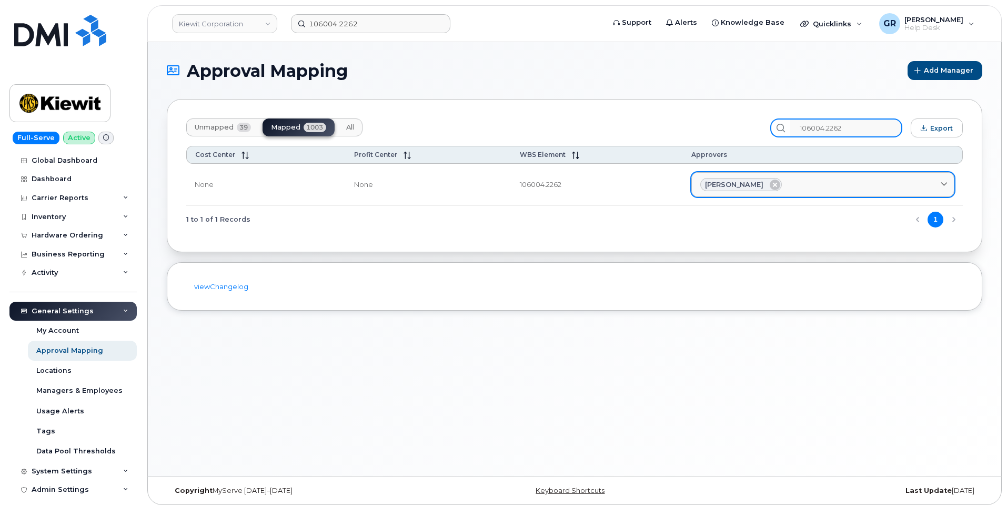
type input "106004.2262"
click at [728, 186] on span "Tanner Lamoree" at bounding box center [734, 184] width 58 height 10
click at [718, 186] on span "Tanner Lamoree" at bounding box center [734, 184] width 58 height 10
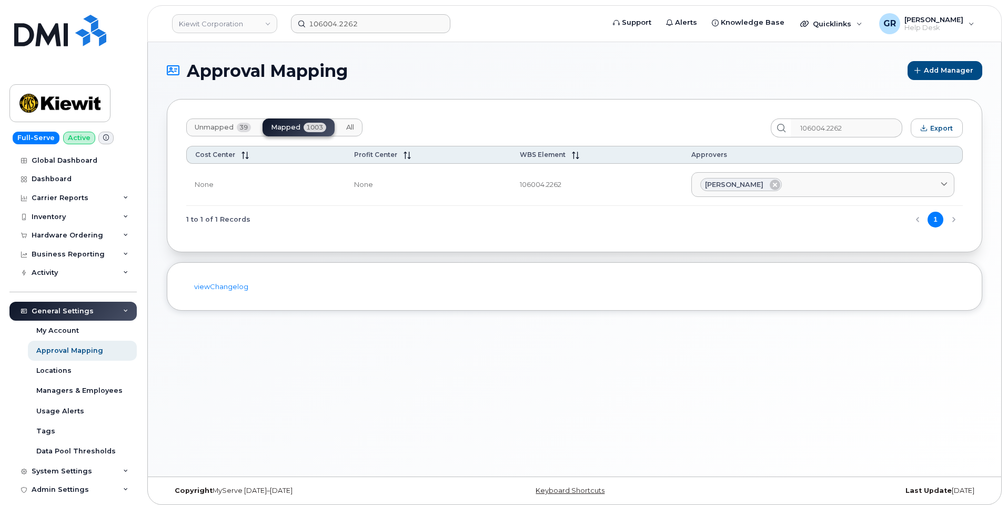
click at [552, 185] on td "106004.2262" at bounding box center [598, 185] width 172 height 43
click at [551, 185] on td "106004.2262" at bounding box center [598, 185] width 172 height 43
copy td "106004.2262"
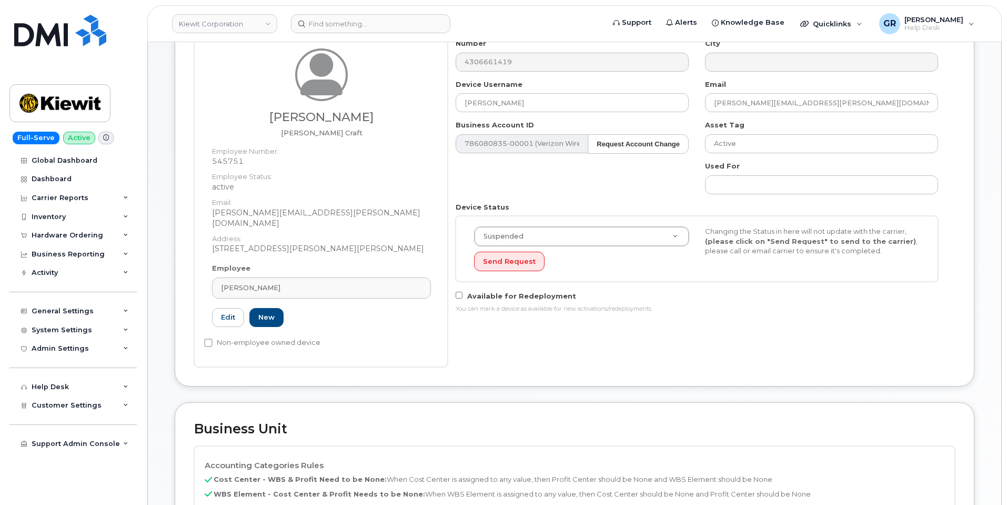
scroll to position [158, 0]
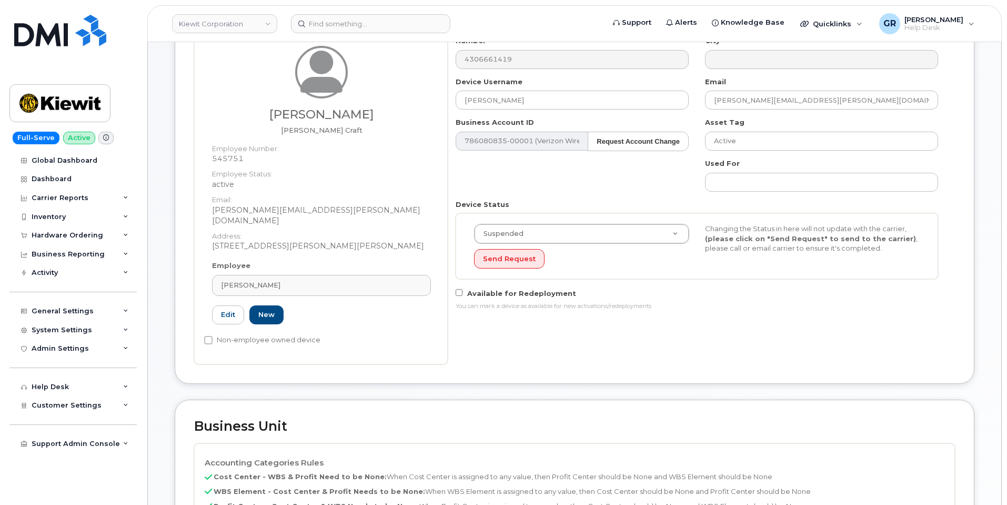
click at [537, 89] on div "Device Username JACOB CLARK" at bounding box center [572, 93] width 249 height 33
click at [538, 98] on input "[PERSON_NAME]" at bounding box center [572, 100] width 233 height 19
click at [528, 99] on input "[PERSON_NAME]" at bounding box center [572, 100] width 233 height 19
paste input "airo Sanchez Martinez"
type input "[PERSON_NAME]"
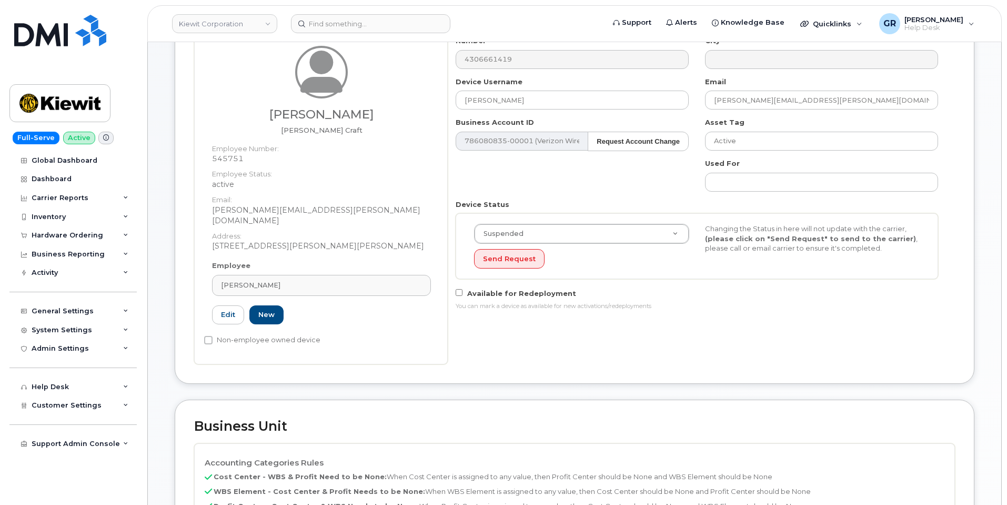
click at [571, 172] on div "Number 4306661419 City Device Username Jairo Sanchez Martinez Email JAIRO.SANCH…" at bounding box center [697, 177] width 499 height 283
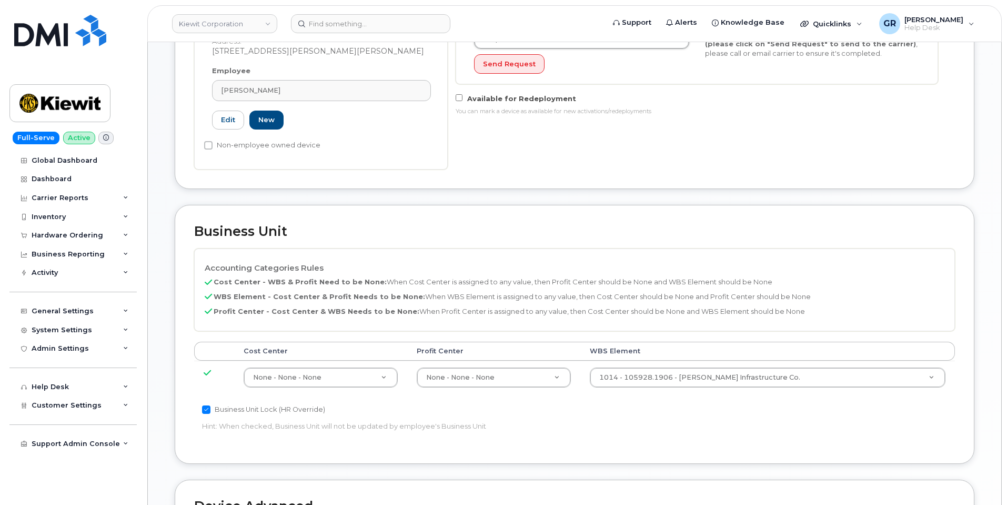
scroll to position [368, 0]
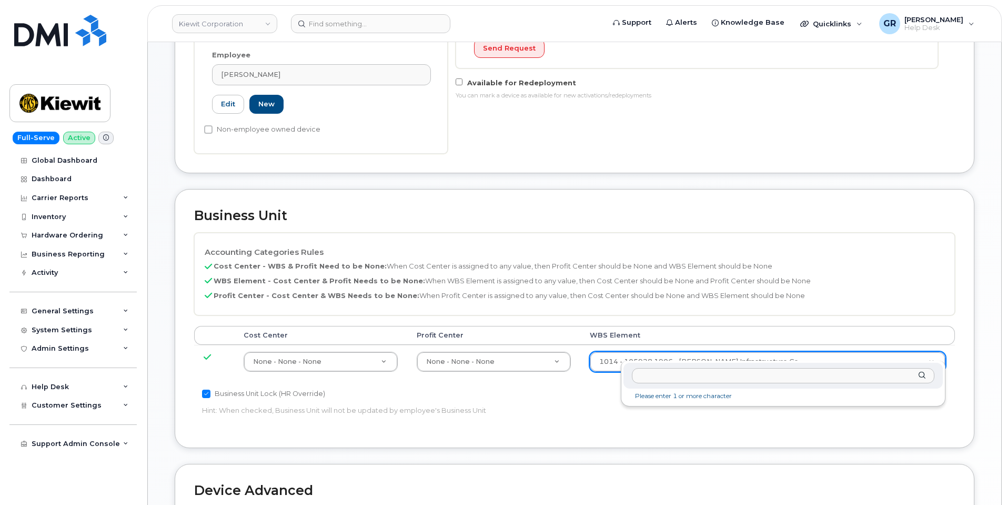
paste input "106004.2262"
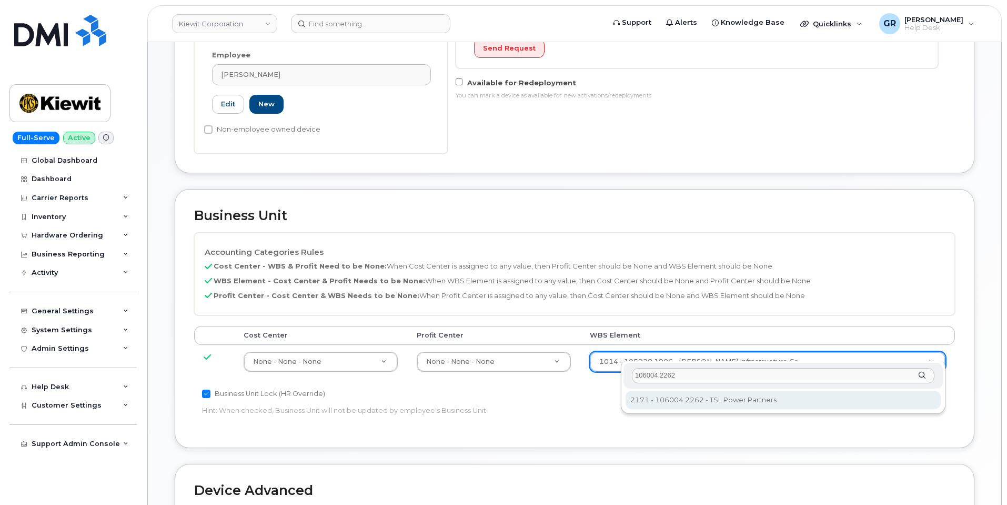
type input "106004.2262"
type input "30249370"
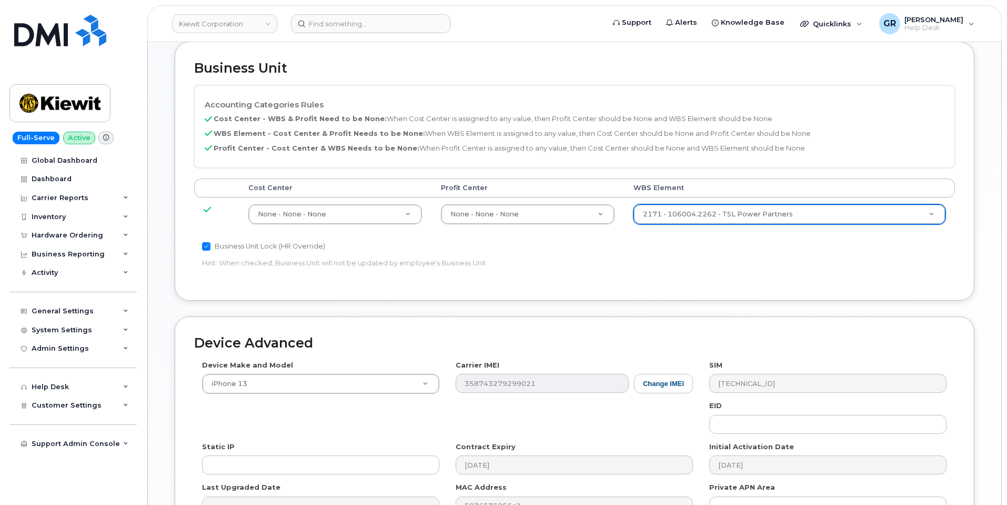
scroll to position [631, 0]
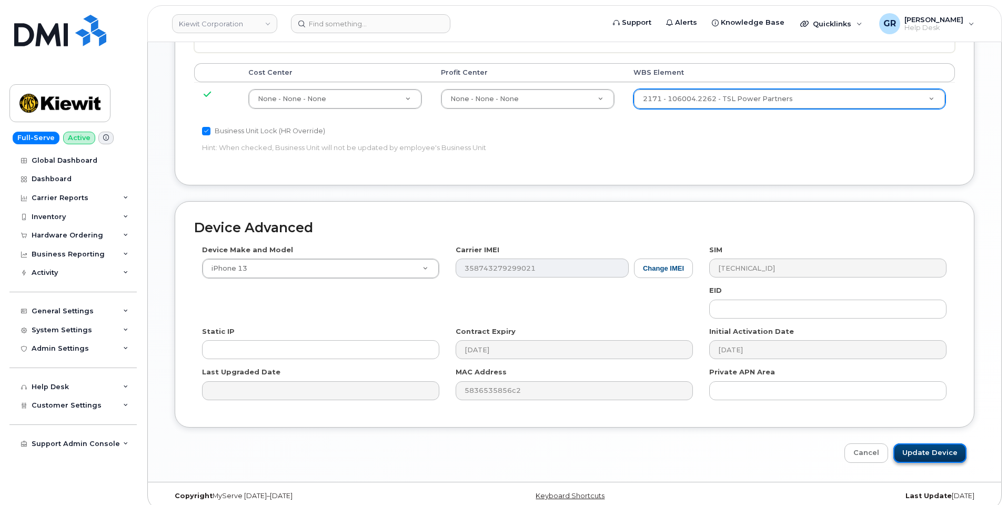
click at [917, 443] on input "Update Device" at bounding box center [930, 452] width 73 height 19
type input "Saving..."
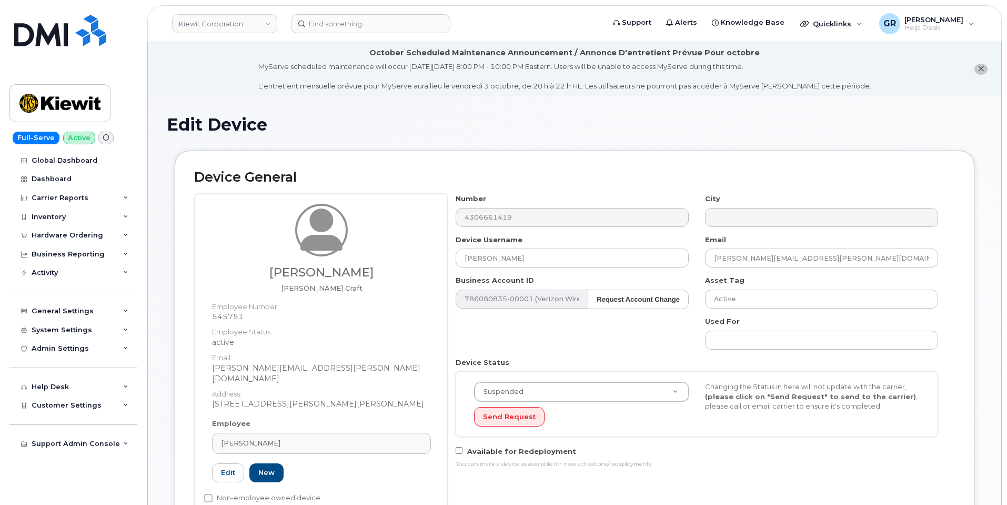
scroll to position [53, 0]
